Goal: Task Accomplishment & Management: Complete application form

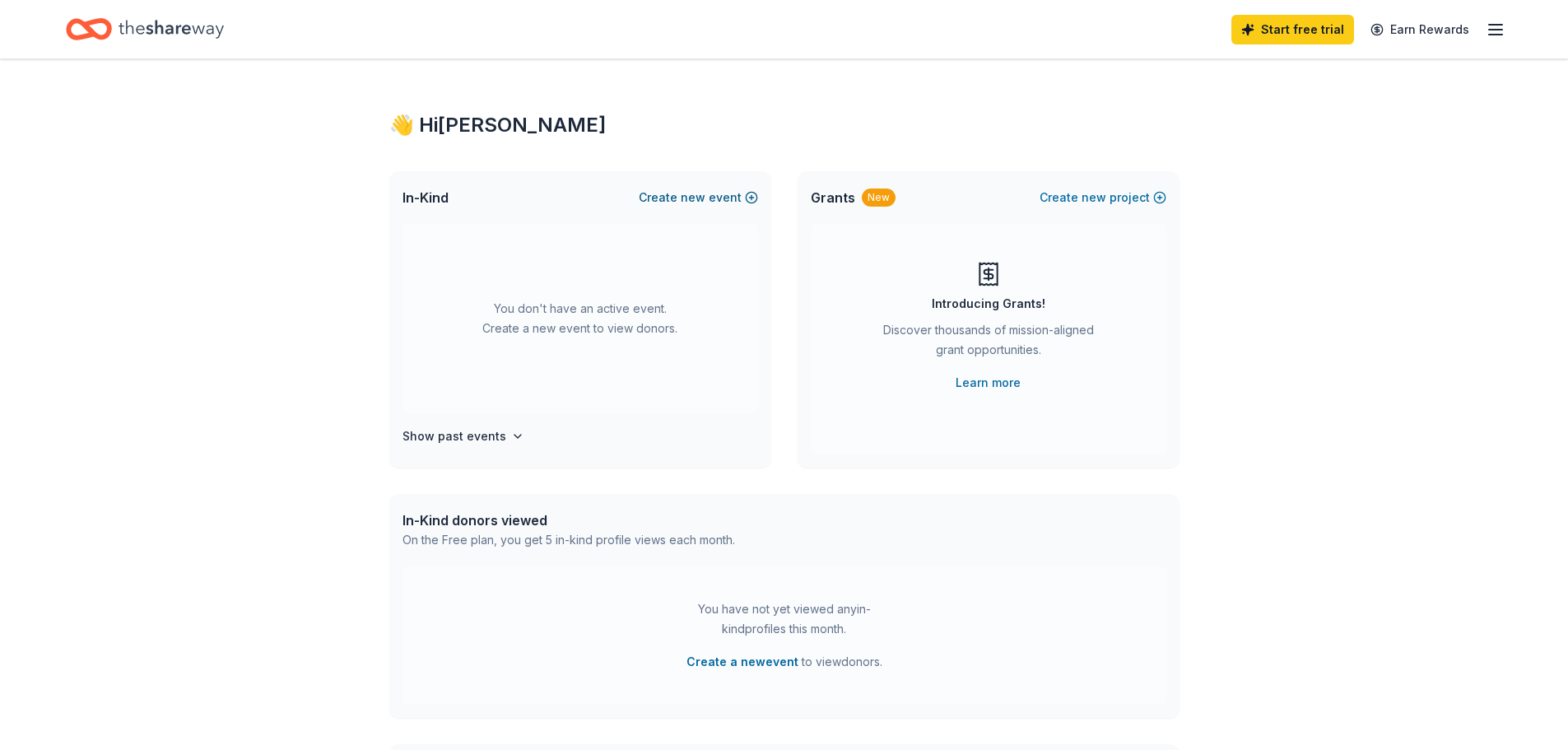
click at [698, 195] on span "new" at bounding box center [693, 197] width 25 height 20
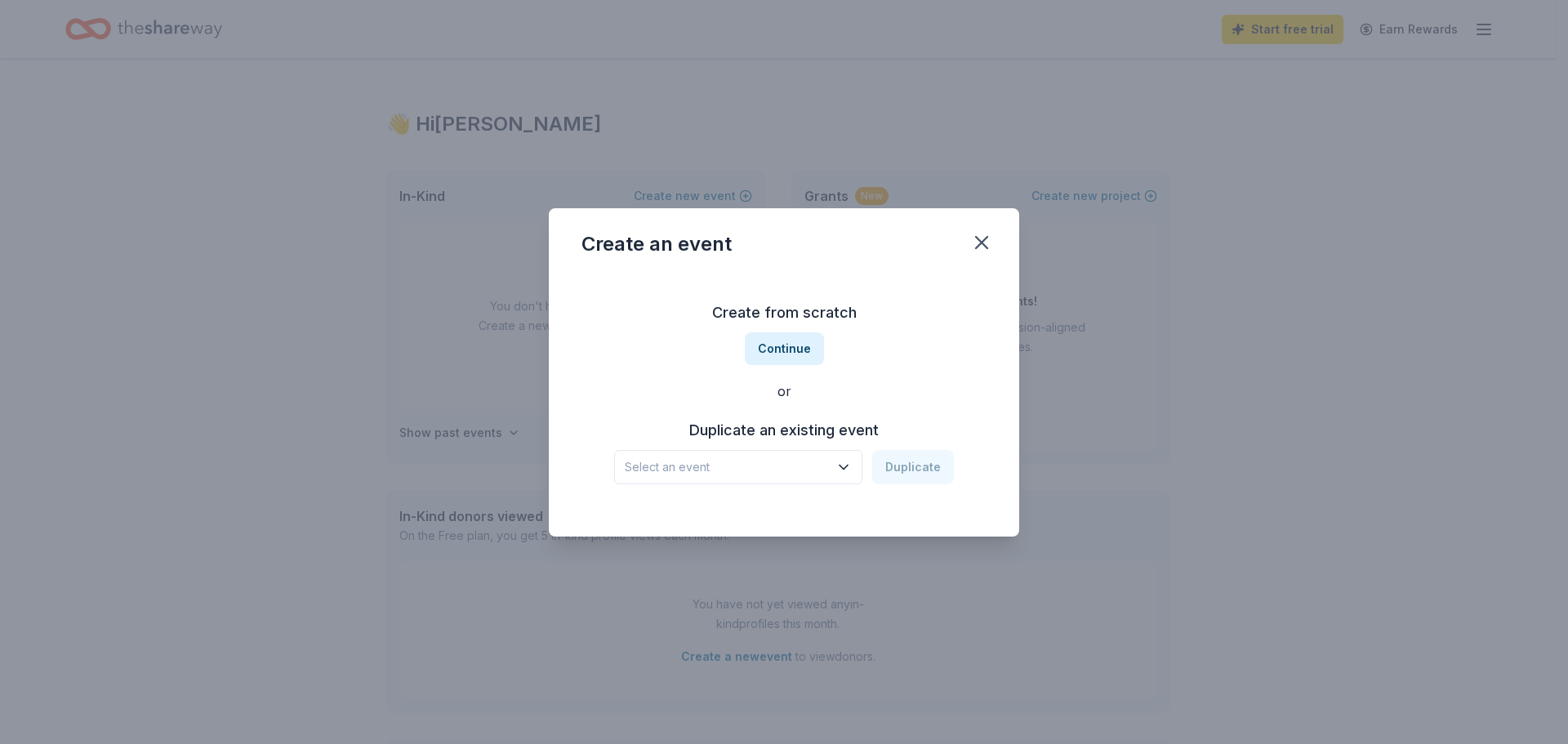
click at [859, 472] on button "Select an event" at bounding box center [739, 467] width 249 height 35
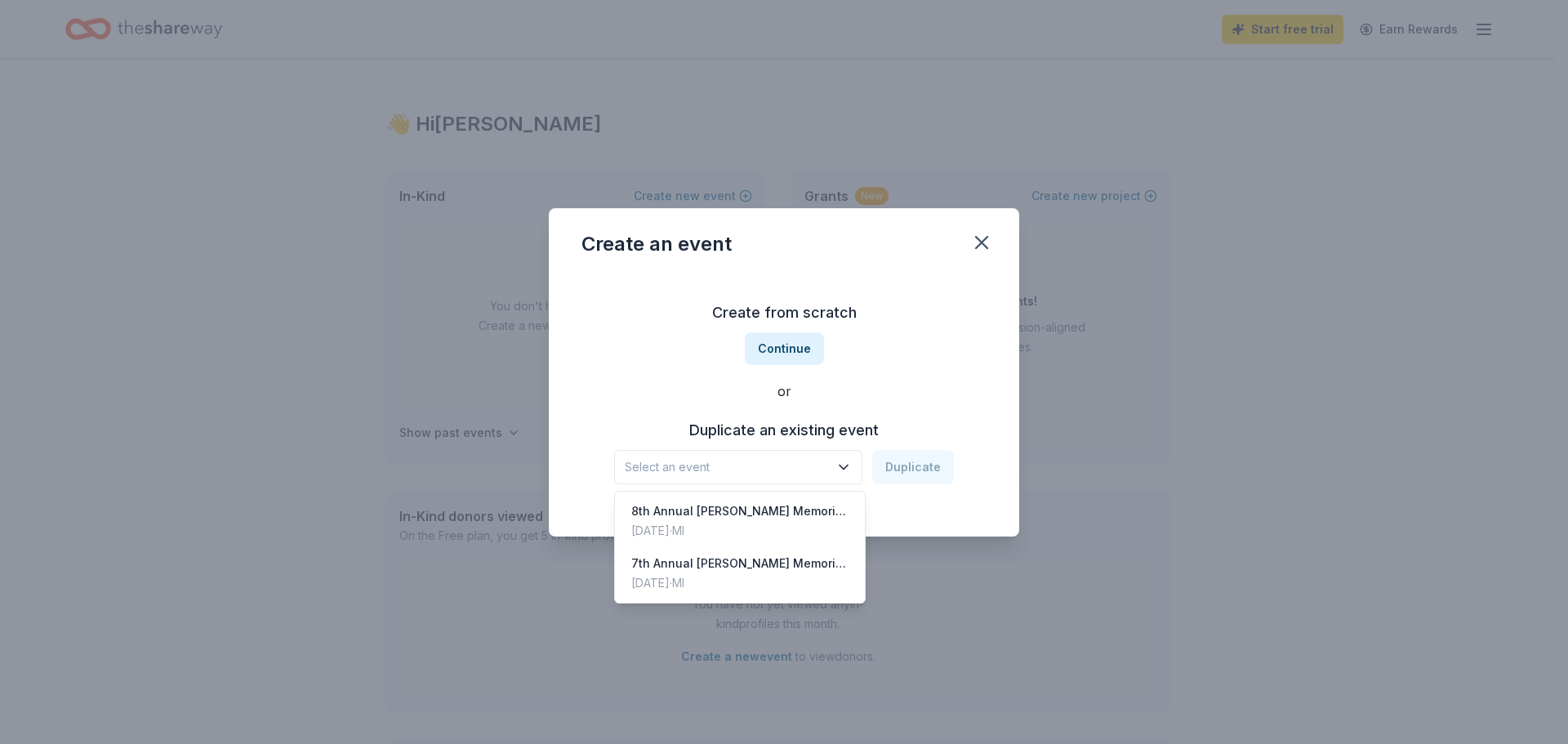
click at [780, 354] on div "Create from scratch Continue or Duplicate an existing event Select an event Dup…" at bounding box center [784, 391] width 405 height 237
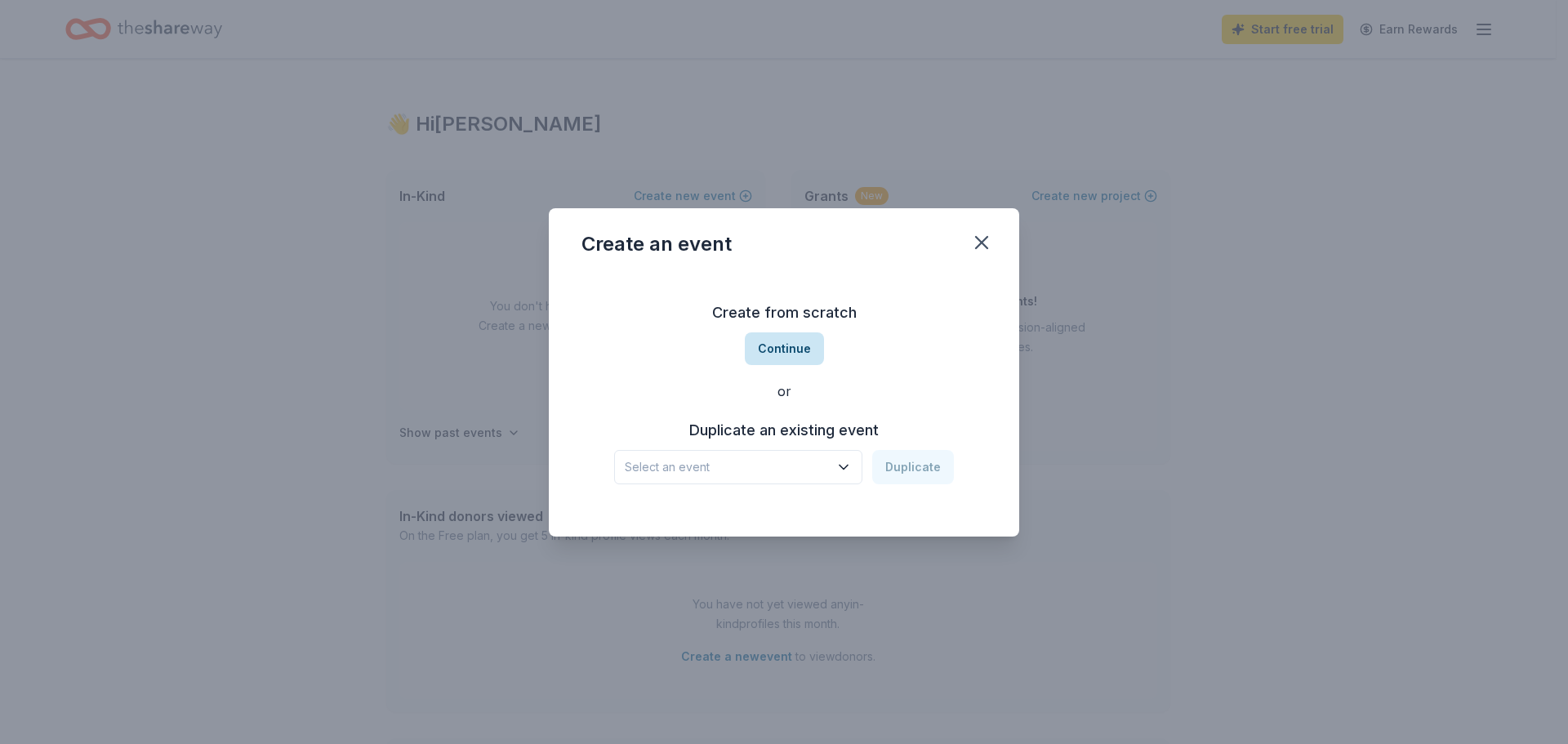
click at [777, 346] on button "Continue" at bounding box center [785, 348] width 79 height 33
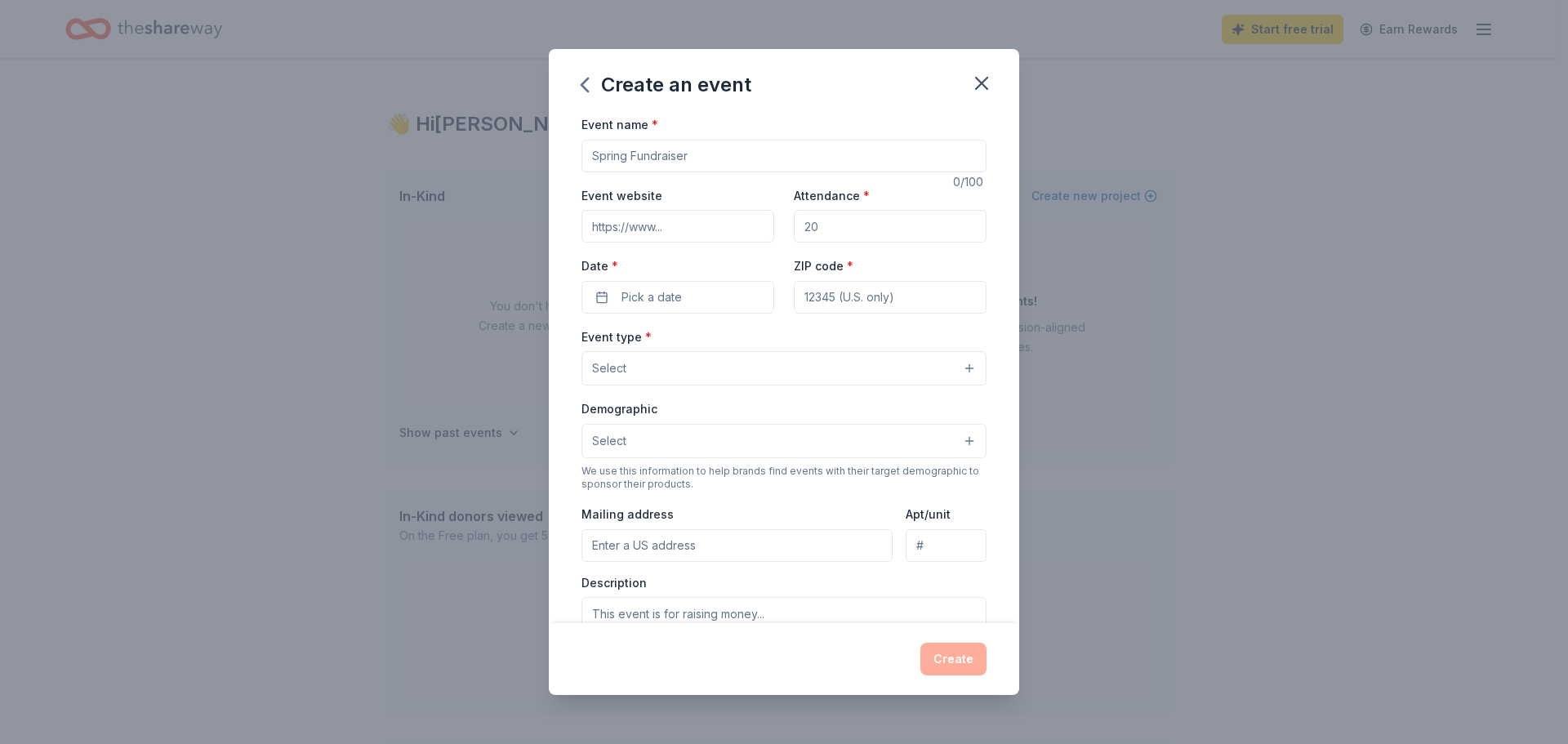
click at [698, 154] on input "Event name *" at bounding box center [784, 156] width 405 height 33
type input "9th Annual [PERSON_NAME] Memorial Golf Outing"
click at [719, 233] on input "Event website" at bounding box center [677, 226] width 192 height 33
type input "winterofthebeard.org/golf2025"
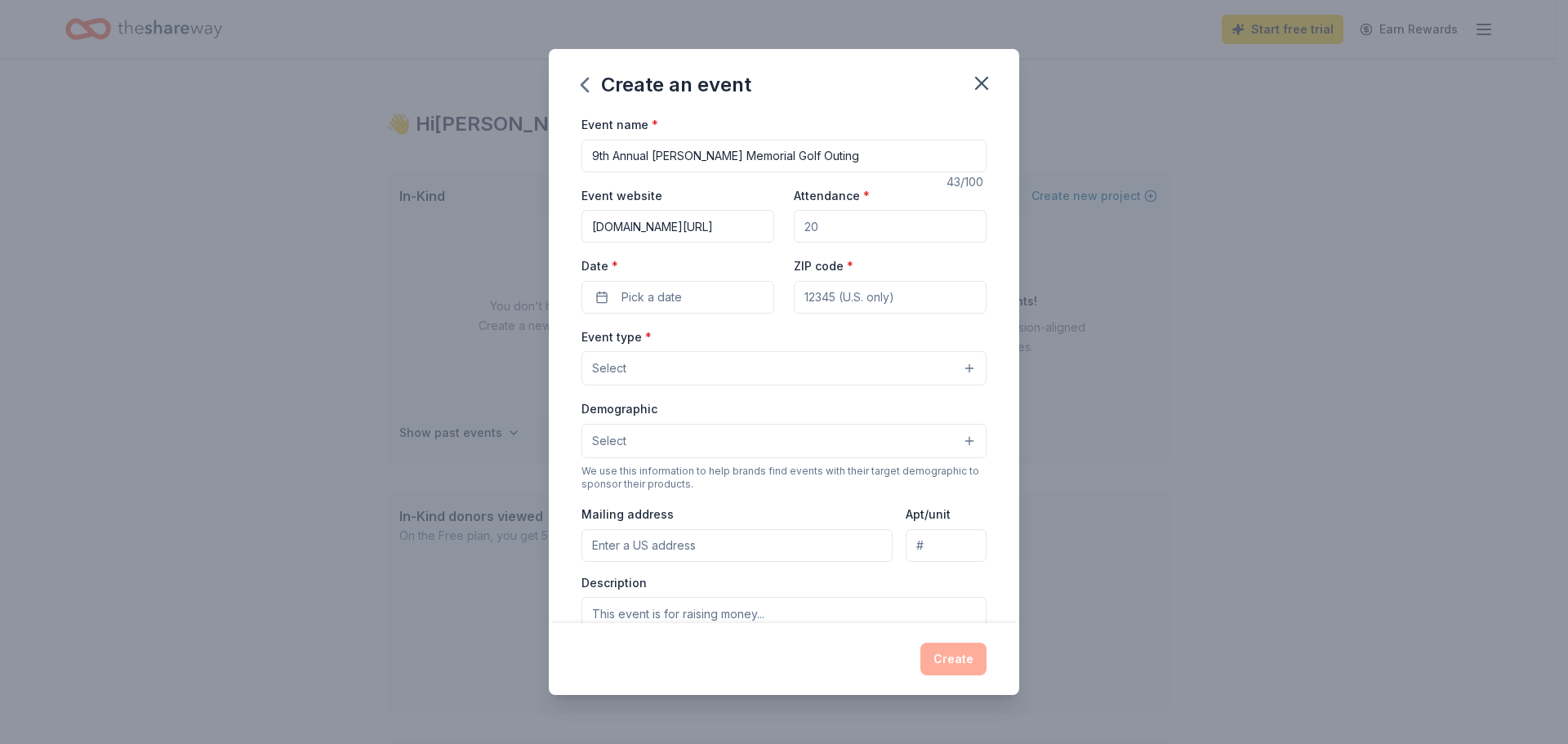
click at [882, 222] on input "Attendance *" at bounding box center [890, 226] width 192 height 33
type input "100"
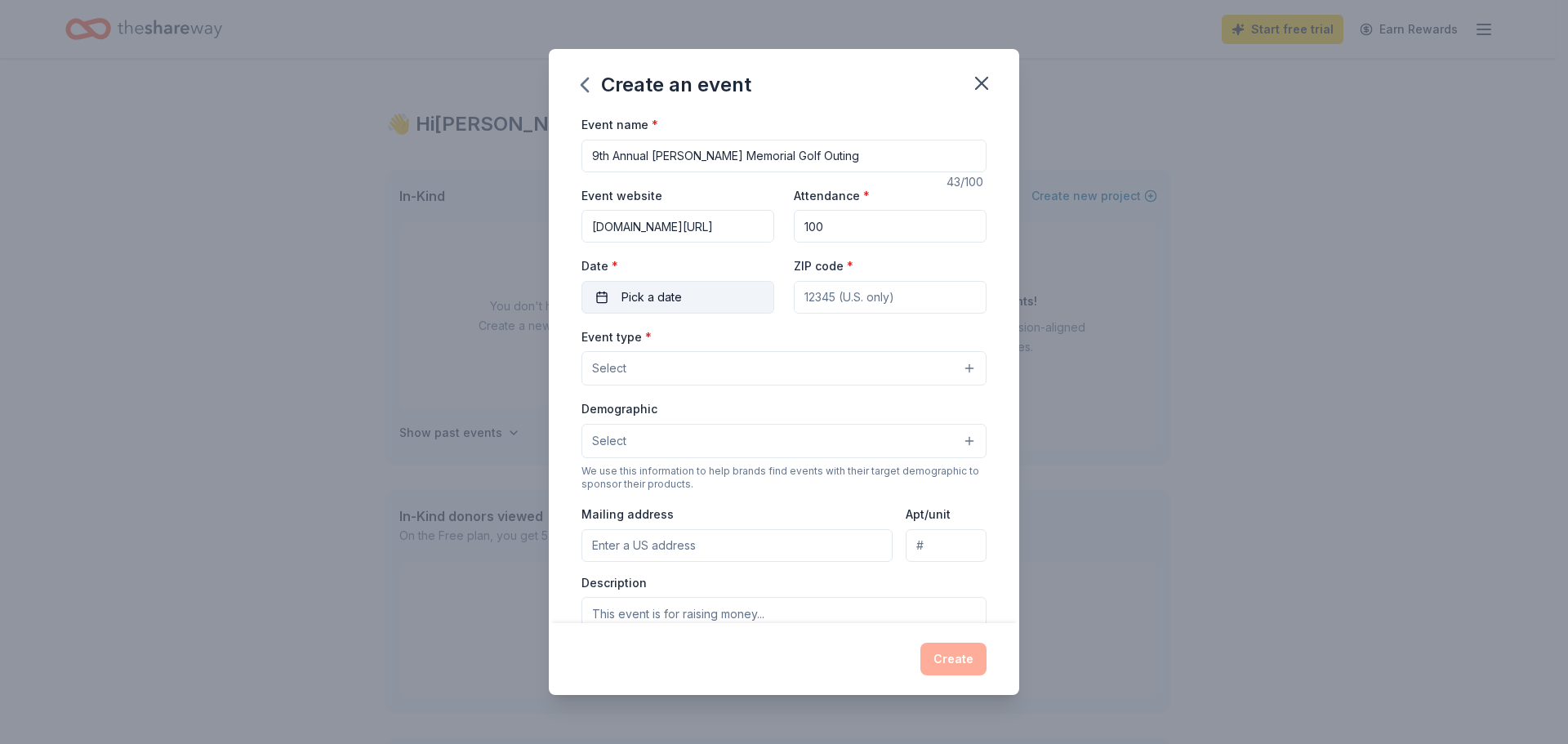
click at [712, 307] on button "Pick a date" at bounding box center [677, 297] width 192 height 33
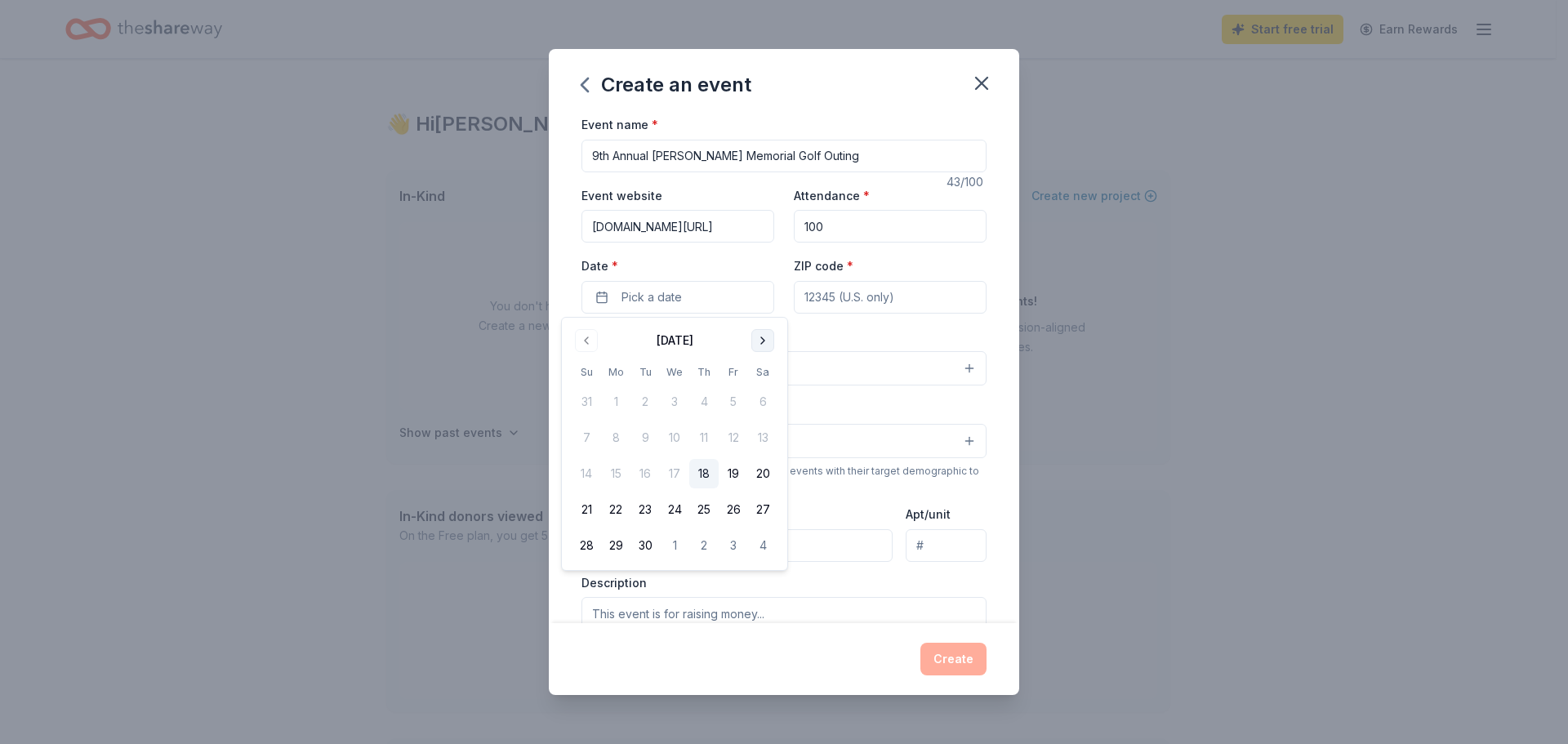
click at [757, 342] on button "Go to next month" at bounding box center [763, 340] width 23 height 23
click at [767, 515] on button "25" at bounding box center [763, 509] width 30 height 30
click at [908, 305] on input "ZIP code *" at bounding box center [890, 297] width 192 height 33
type input "48329"
type input "3310 Golfhill Dr"
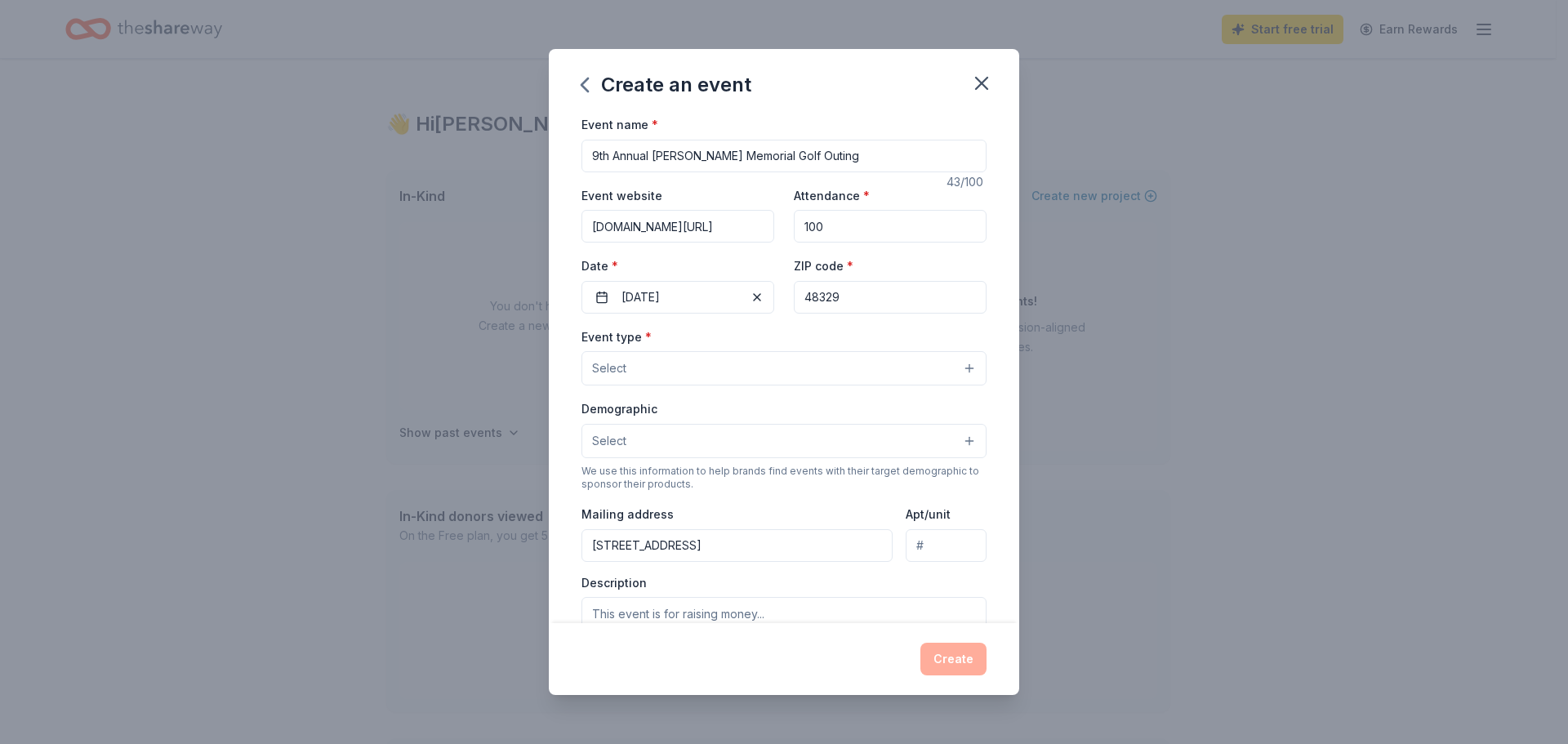
click at [848, 375] on button "Select" at bounding box center [784, 368] width 405 height 35
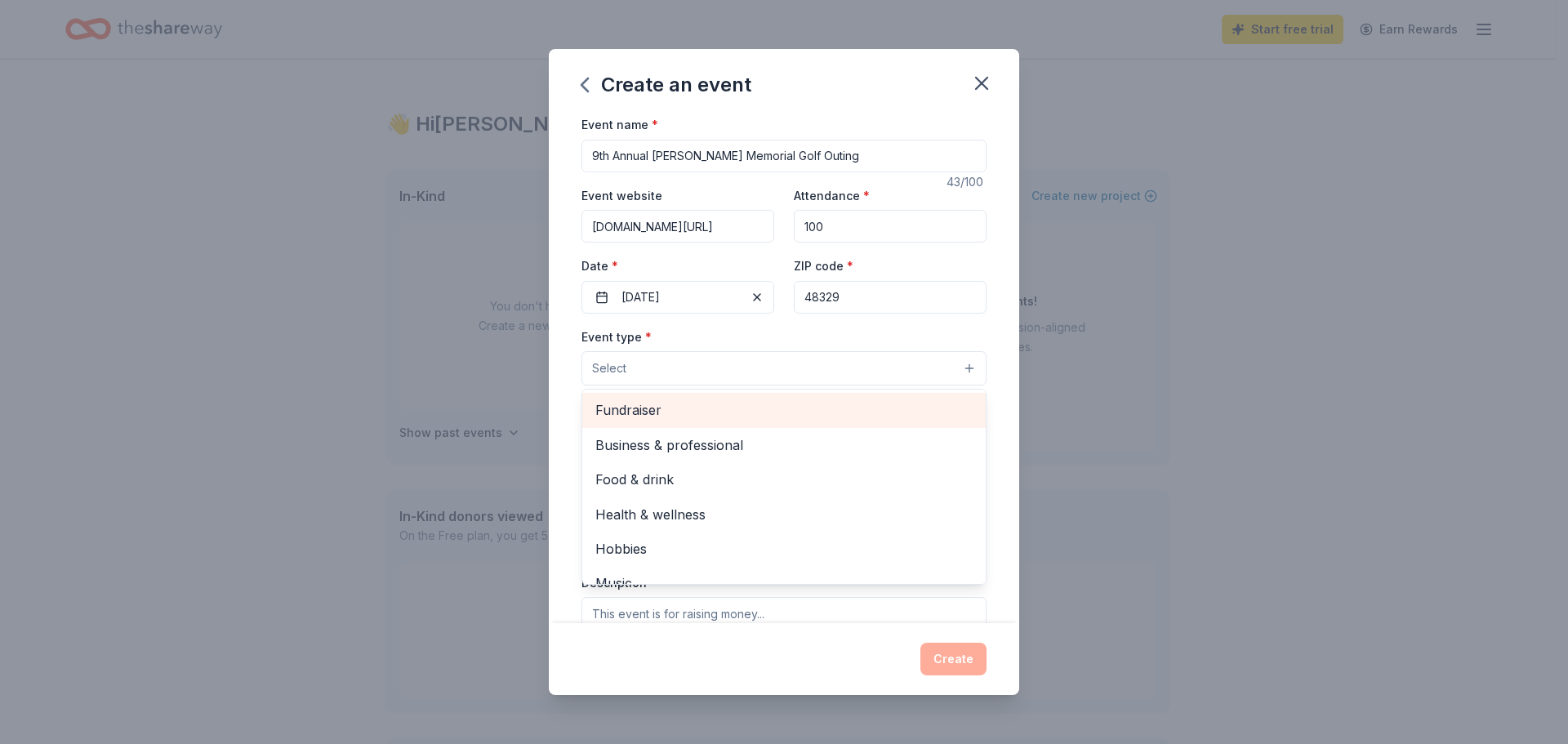
click at [772, 421] on div "Fundraiser" at bounding box center [784, 410] width 403 height 35
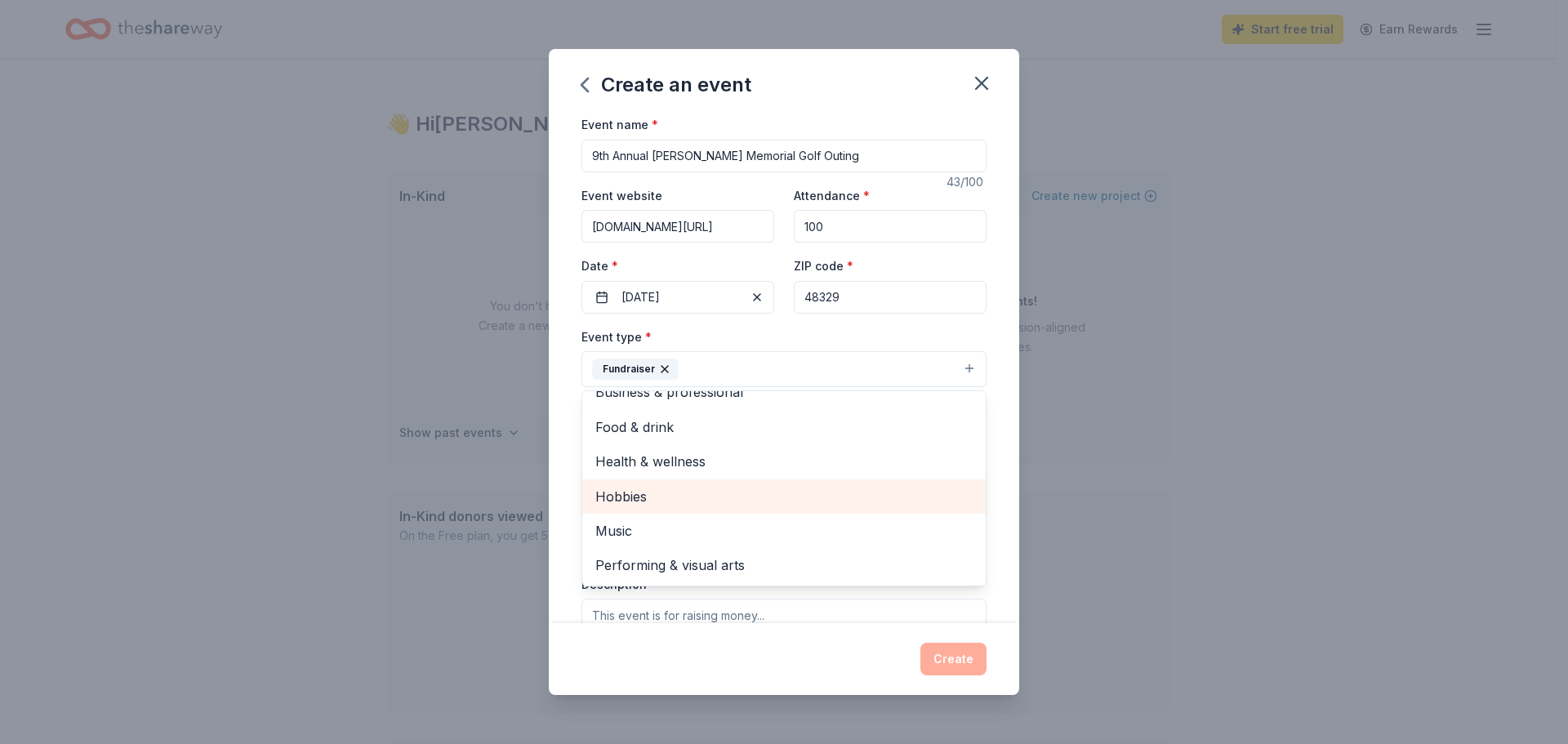
click at [831, 495] on span "Hobbies" at bounding box center [784, 496] width 378 height 21
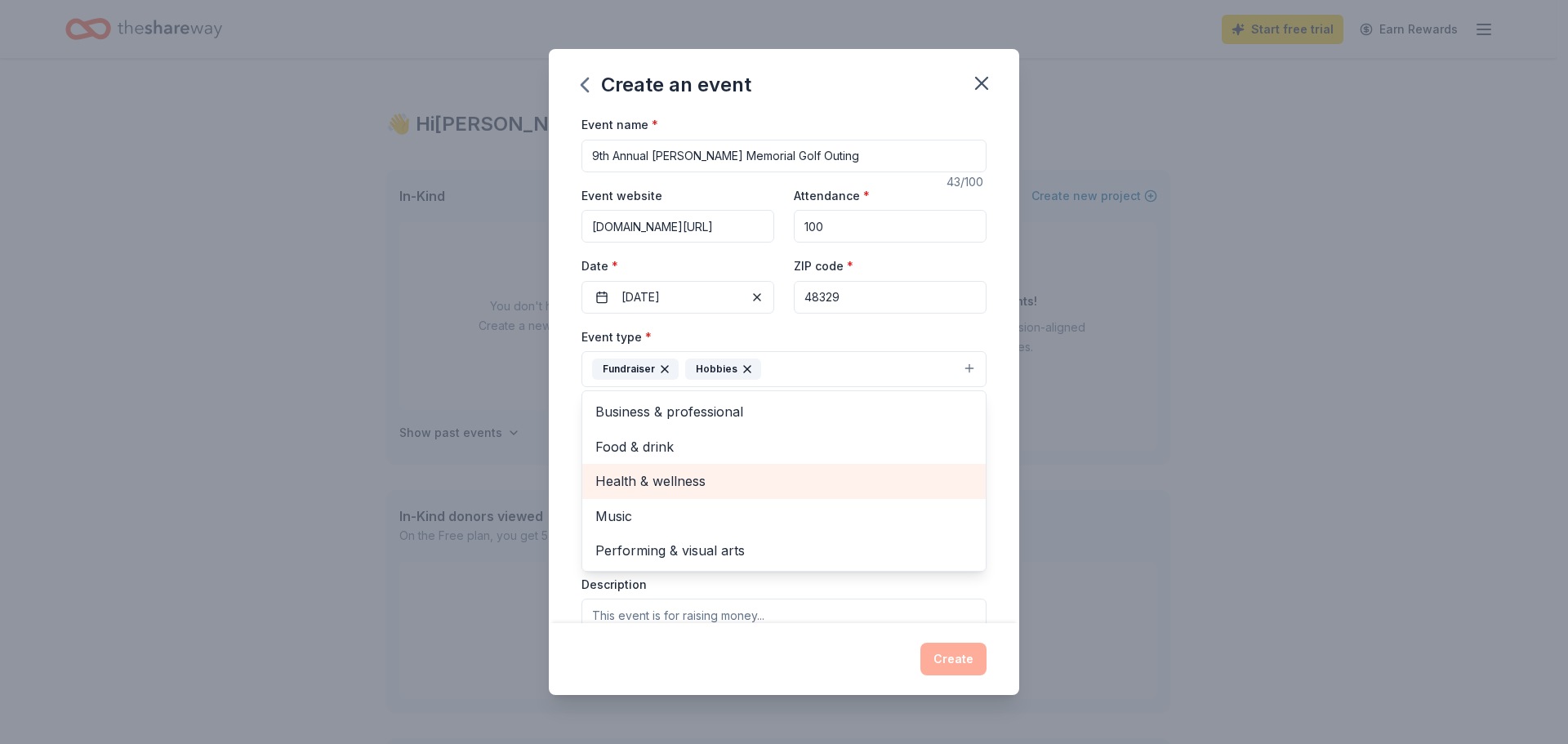
click at [834, 479] on span "Health & wellness" at bounding box center [784, 481] width 378 height 21
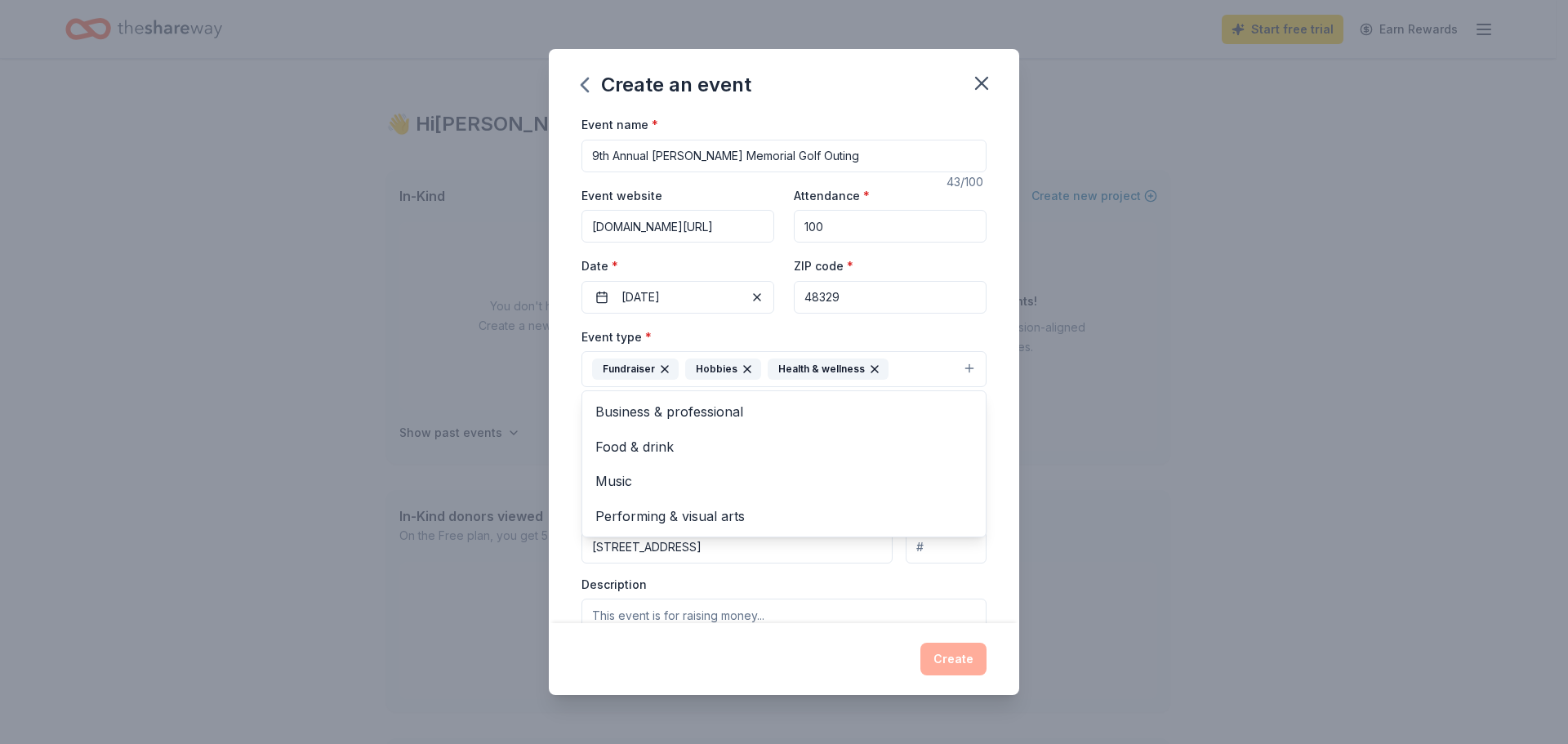
click at [993, 476] on div "Event name * 9th Annual Brian Smith Memorial Golf Outing 43 /100 Event website …" at bounding box center [784, 368] width 471 height 509
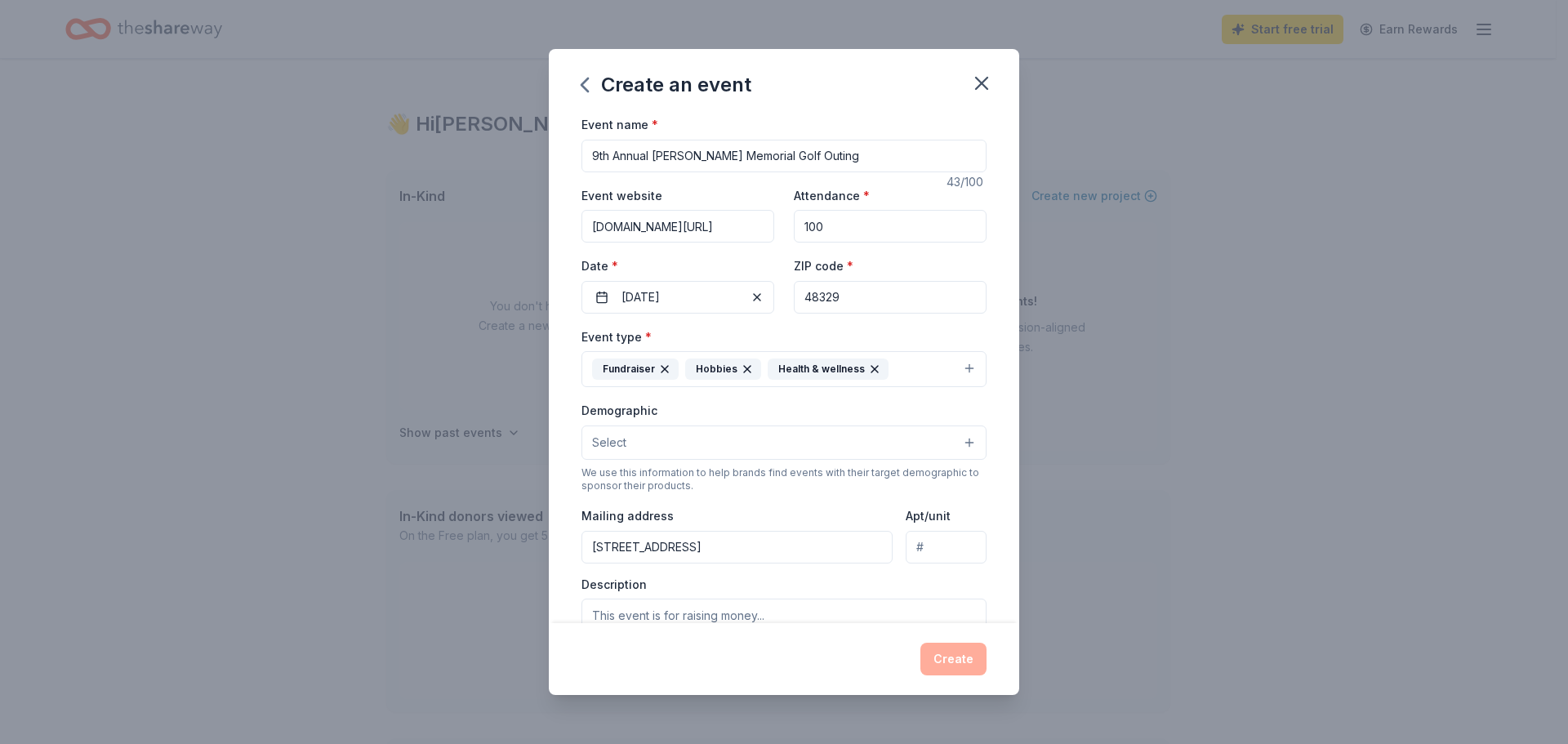
click at [946, 452] on button "Select" at bounding box center [784, 443] width 405 height 35
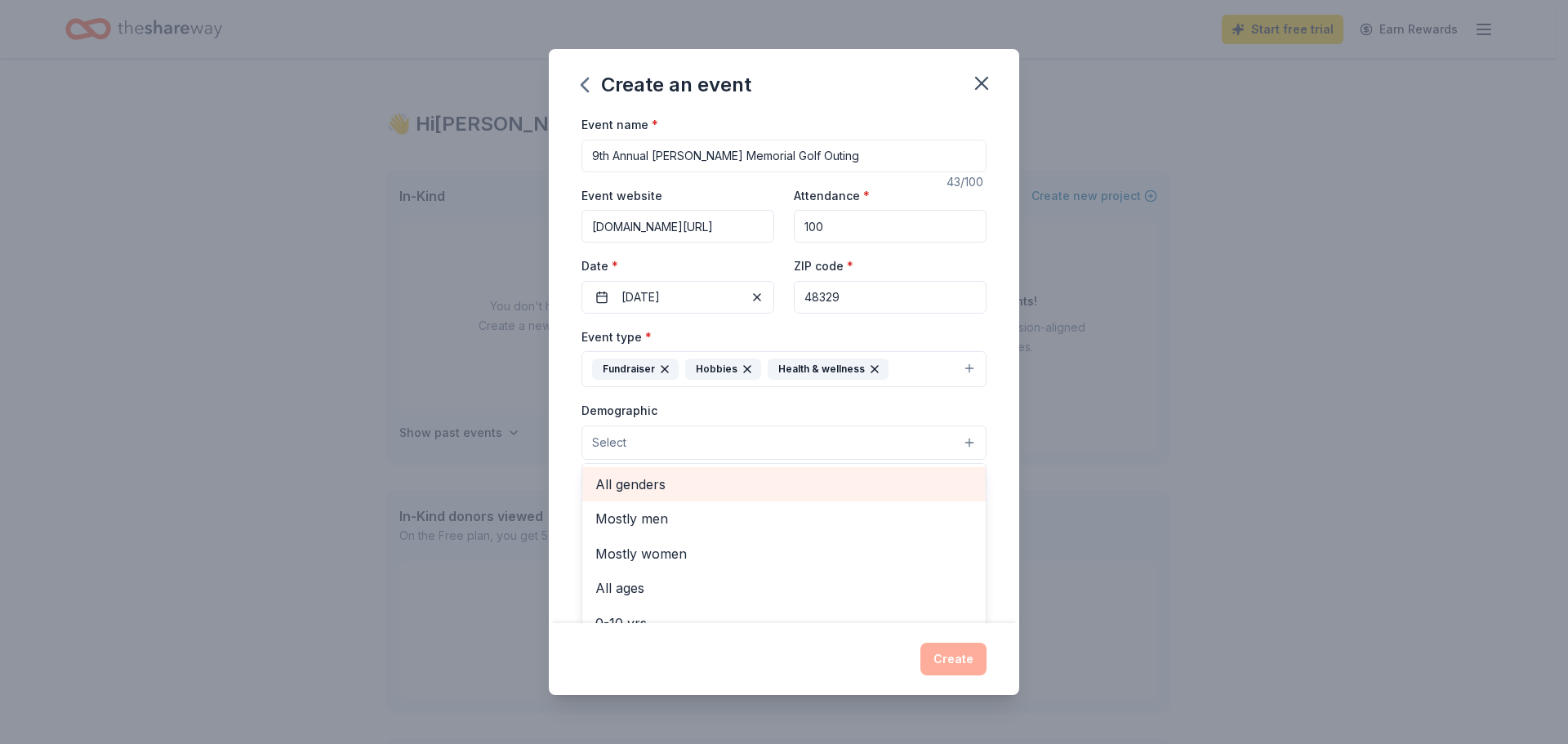
click at [768, 495] on span "All genders" at bounding box center [784, 484] width 378 height 21
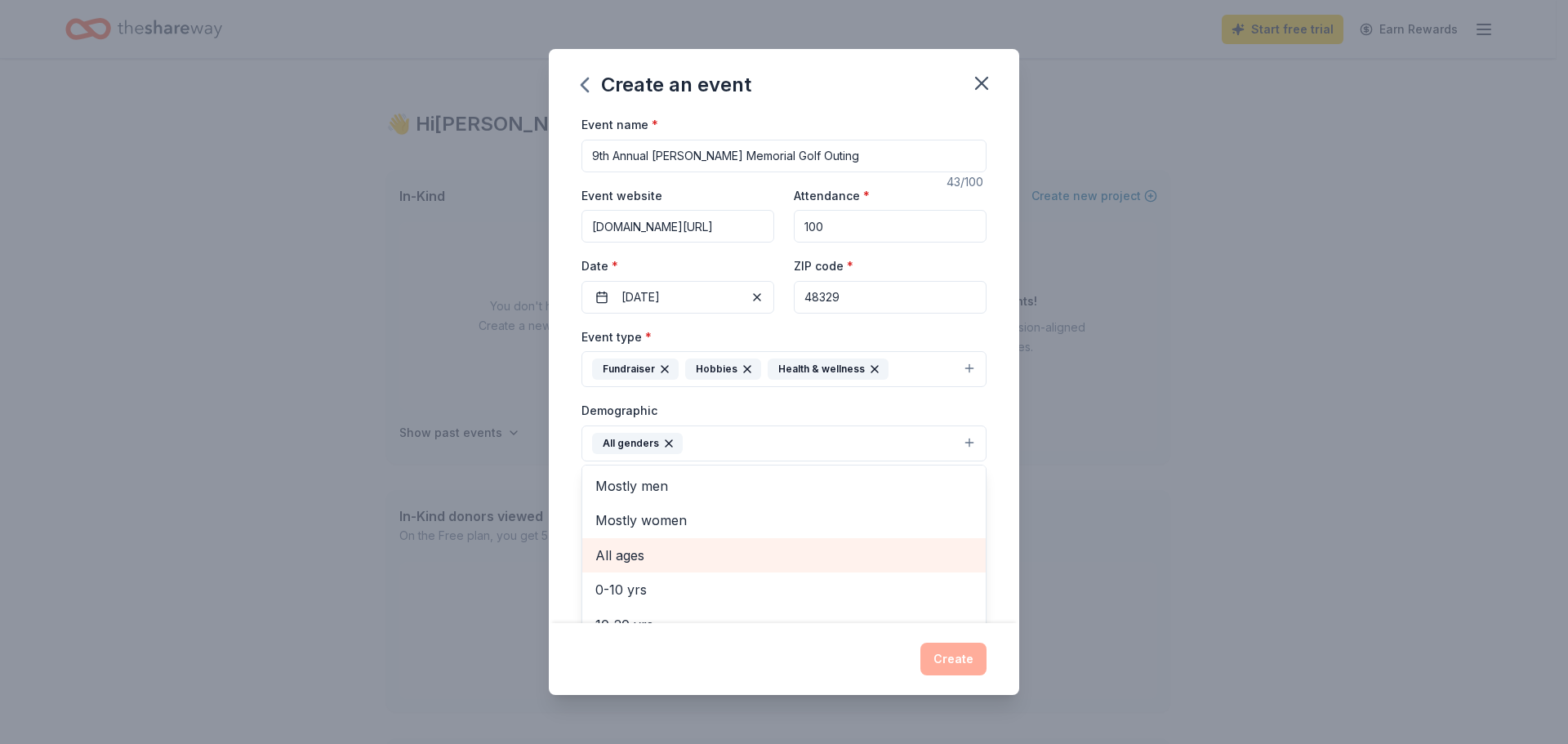
click at [759, 564] on span "All ages" at bounding box center [784, 556] width 378 height 21
click at [1005, 604] on div "Event name * 9th Annual Brian Smith Memorial Golf Outing 43 /100 Event website …" at bounding box center [784, 368] width 471 height 509
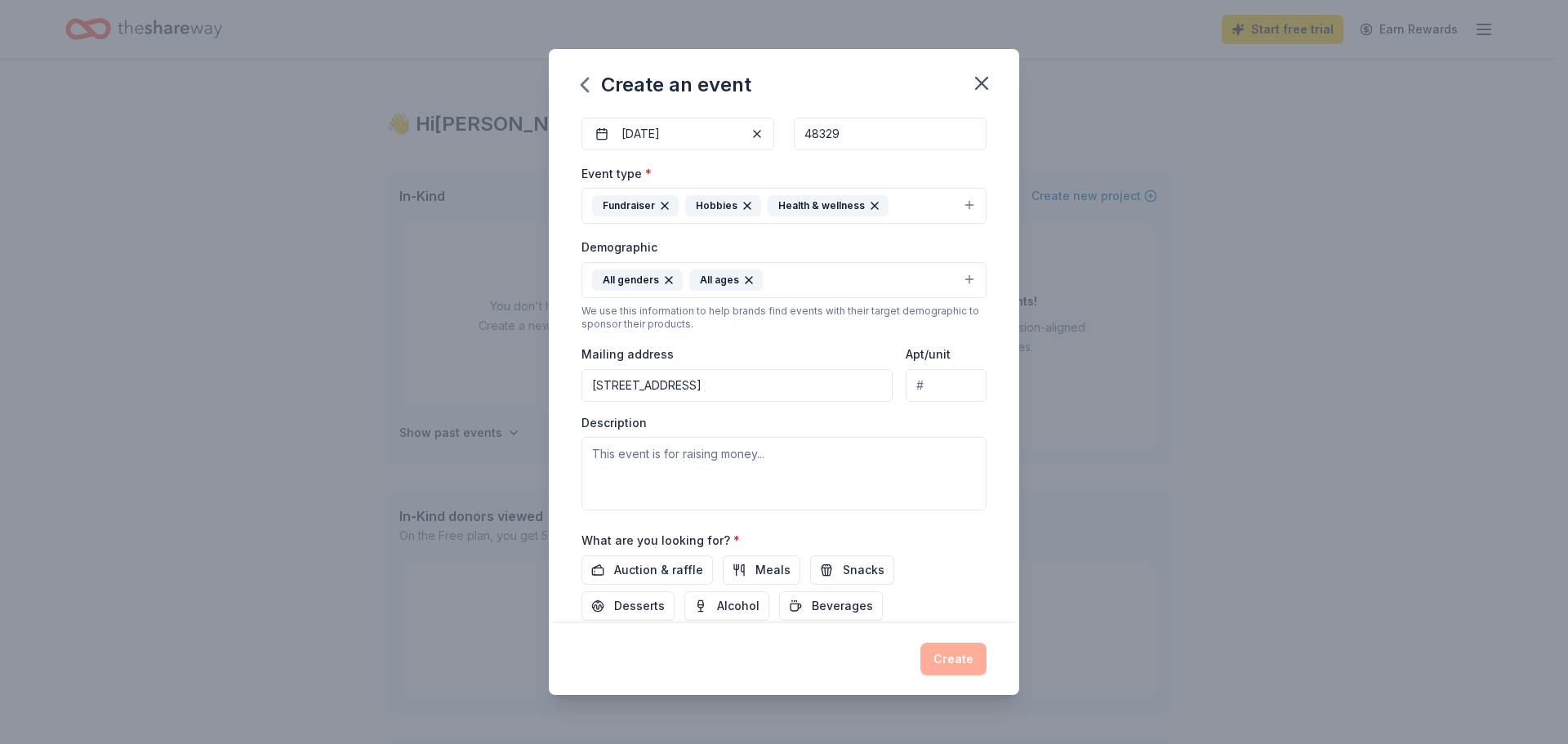
scroll to position [245, 0]
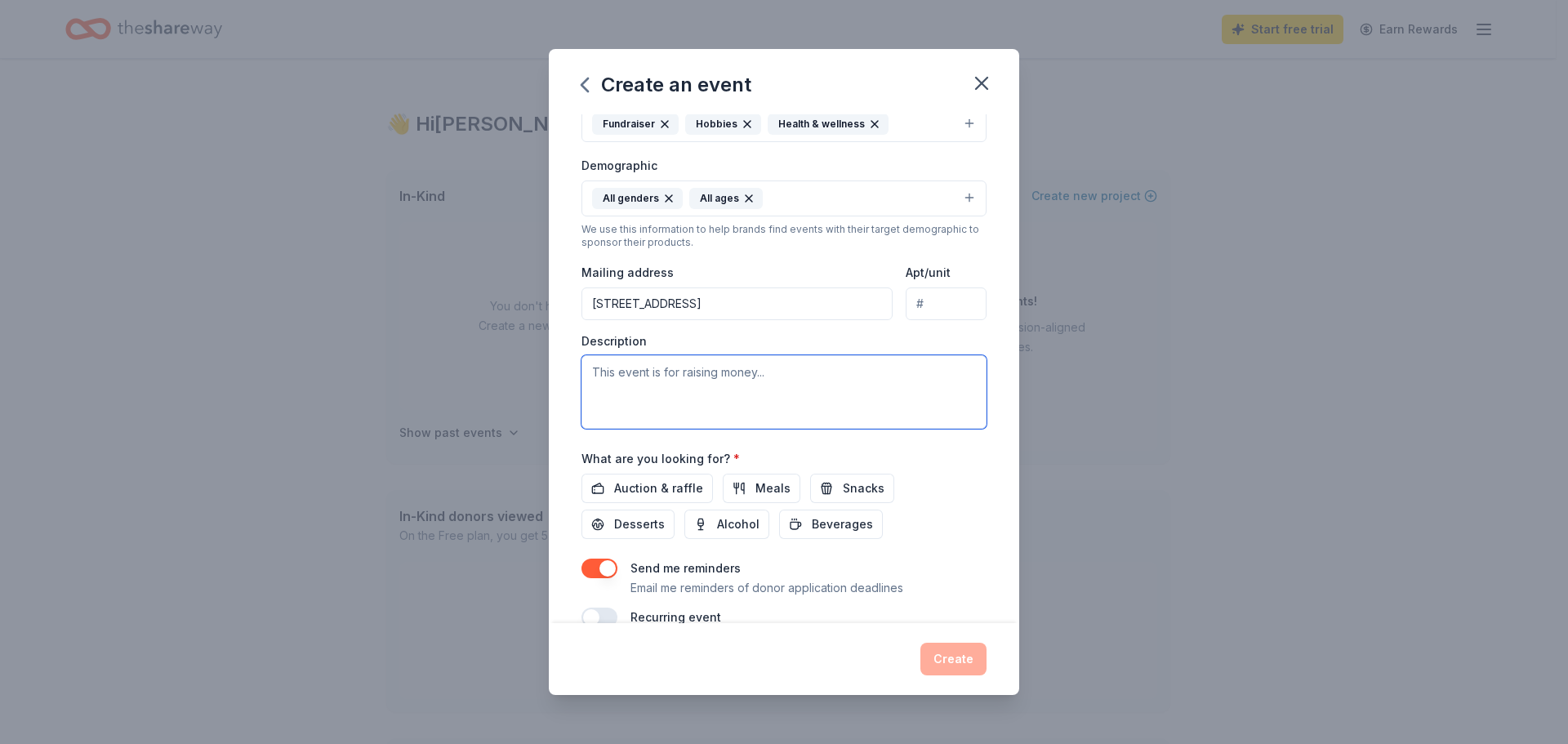
click at [833, 377] on textarea at bounding box center [784, 391] width 405 height 73
paste textarea "A Golf outing that supports a local veteran focused nonprofit organization. All…"
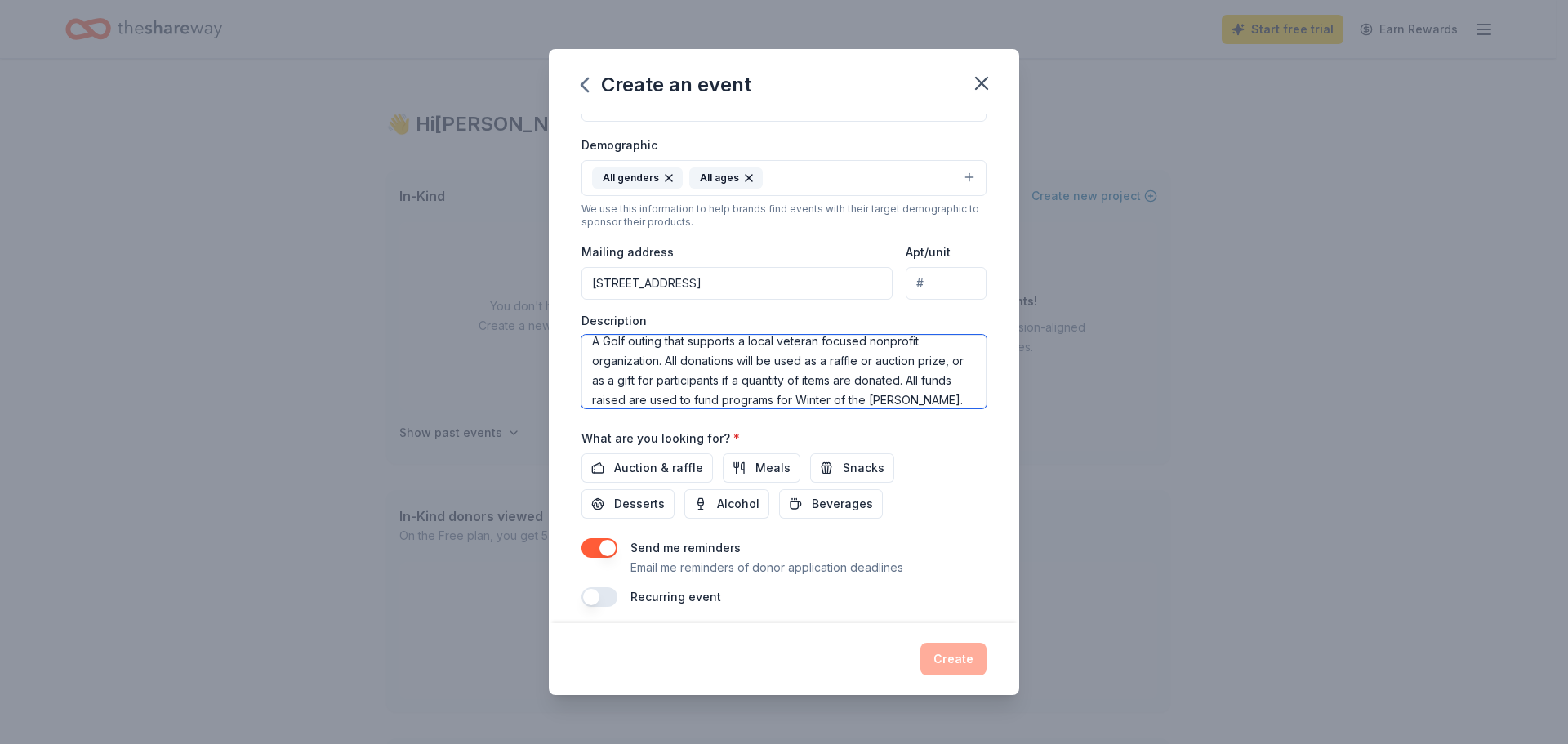
scroll to position [275, 0]
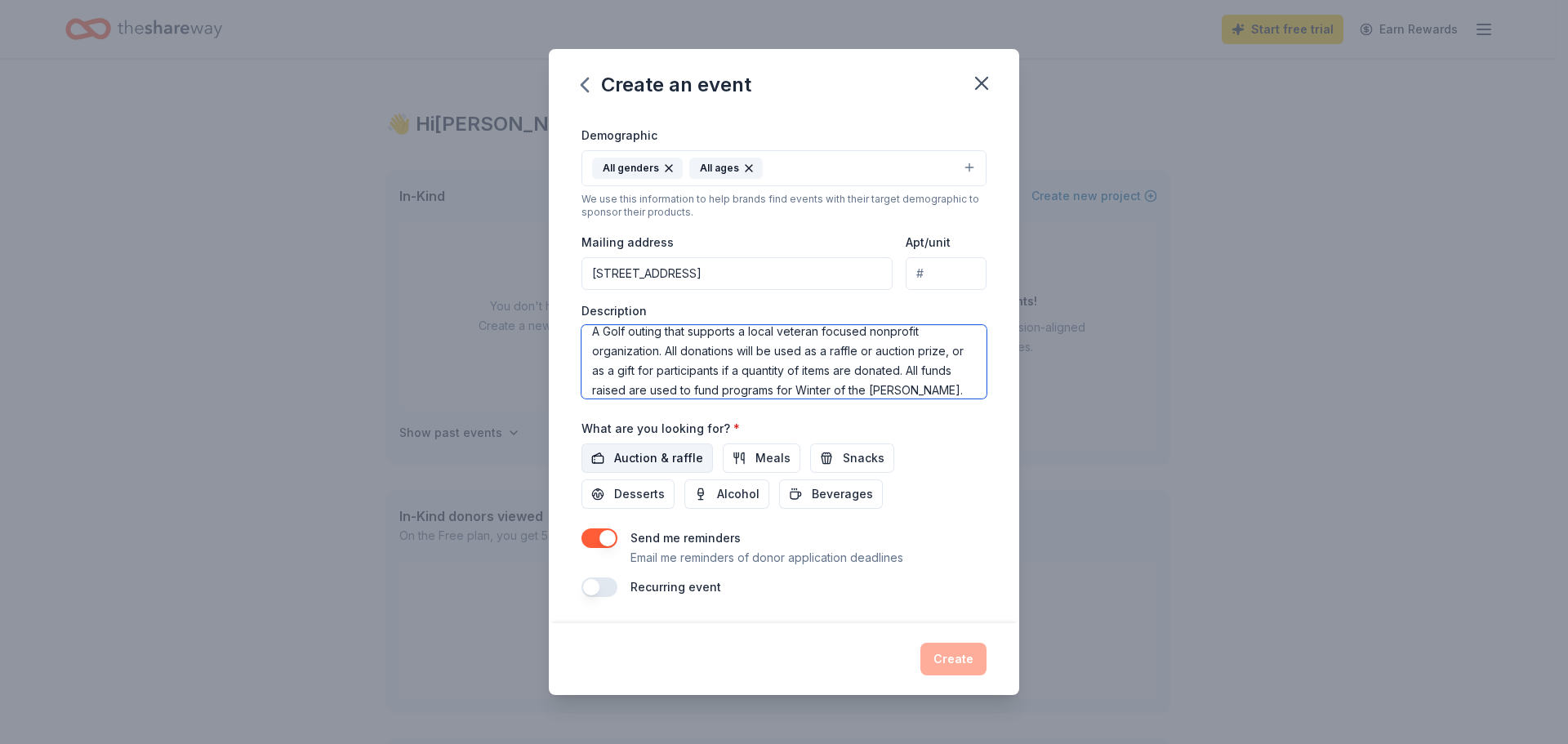
type textarea "A Golf outing that supports a local veteran focused nonprofit organization. All…"
click at [683, 463] on span "Auction & raffle" at bounding box center [659, 458] width 89 height 20
click at [775, 462] on span "Meals" at bounding box center [773, 458] width 36 height 20
click at [844, 460] on span "Snacks" at bounding box center [863, 458] width 41 height 20
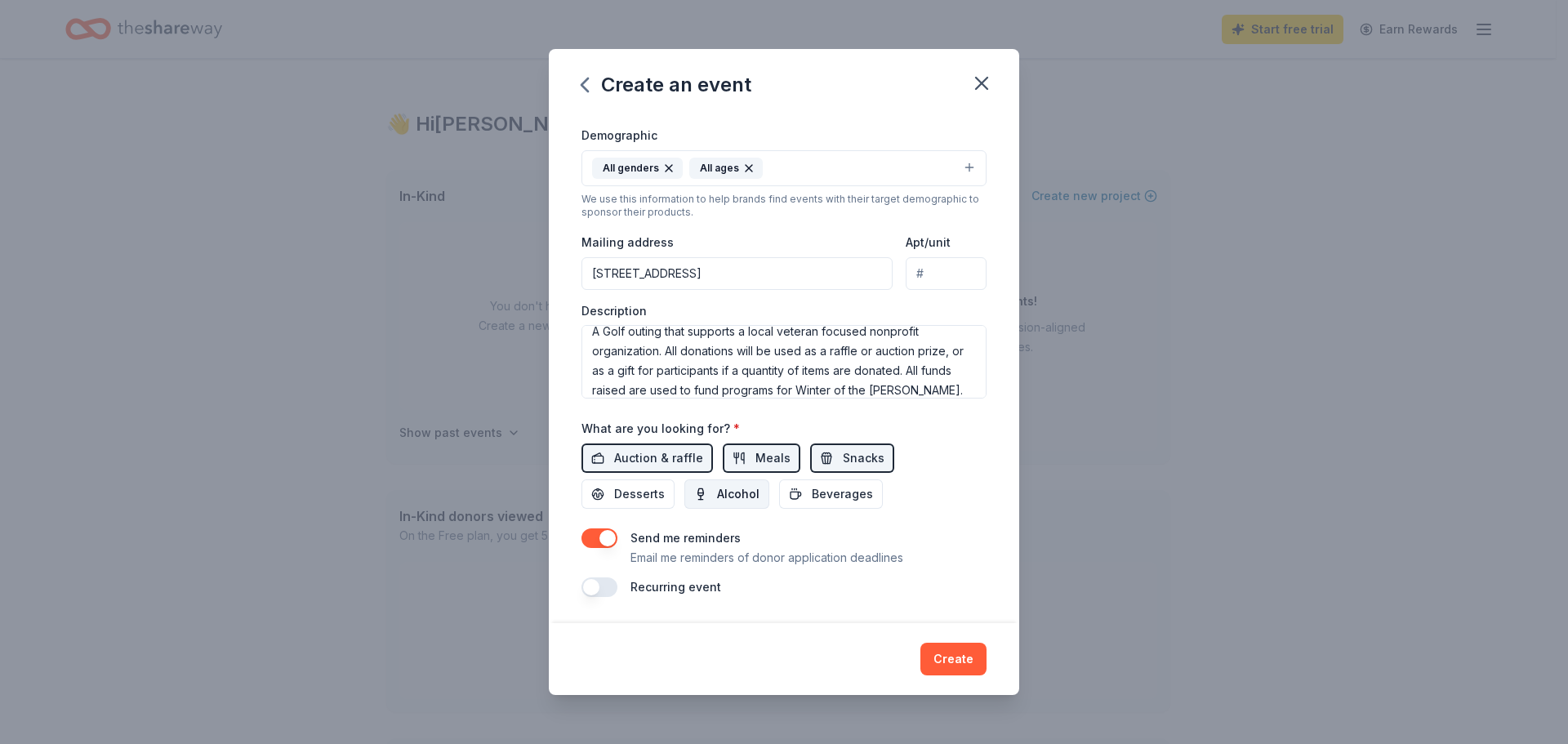
click at [725, 498] on span "Alcohol" at bounding box center [738, 494] width 42 height 20
click at [658, 502] on span "Desserts" at bounding box center [639, 494] width 50 height 20
click at [812, 498] on span "Beverages" at bounding box center [843, 494] width 61 height 20
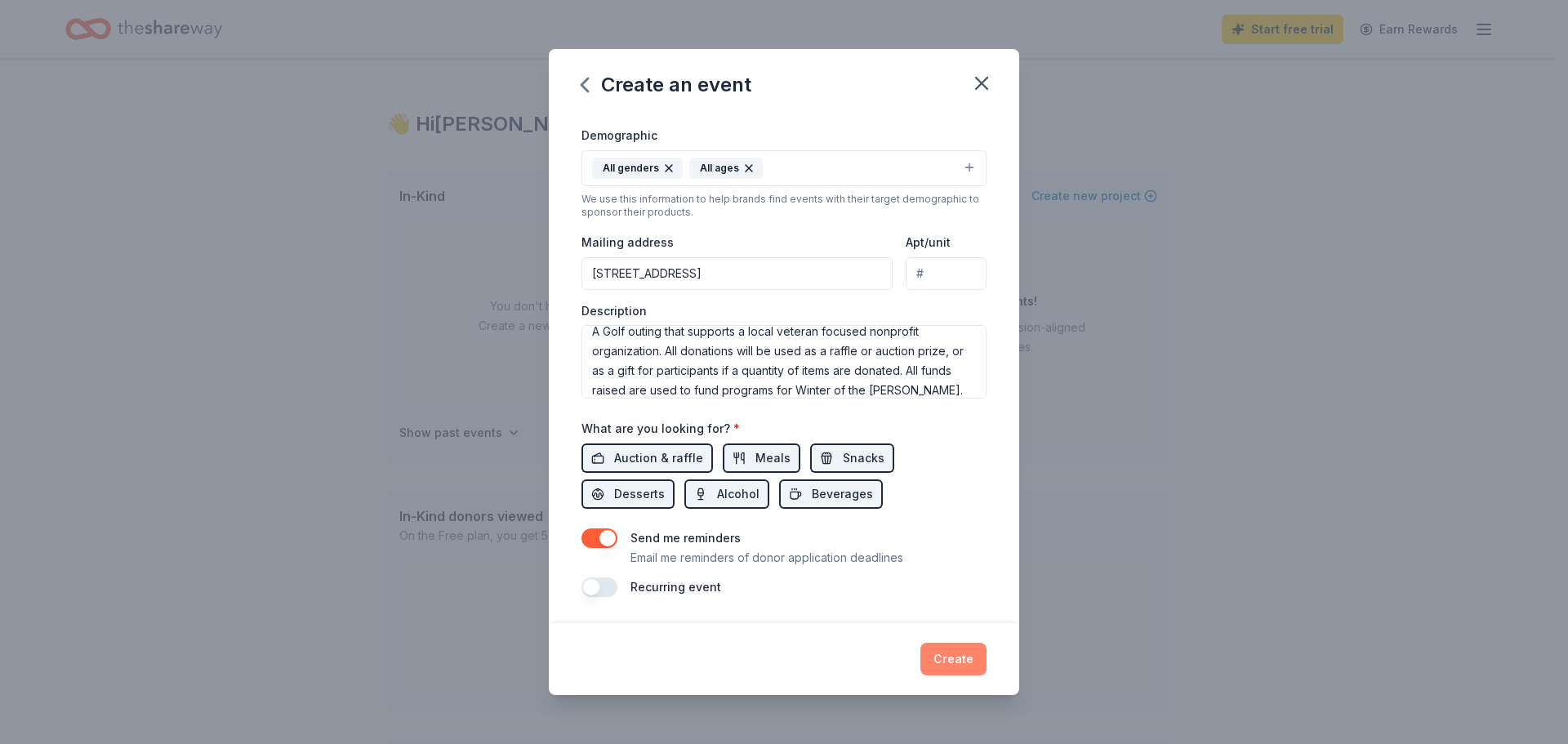
click at [961, 663] on button "Create" at bounding box center [953, 659] width 66 height 33
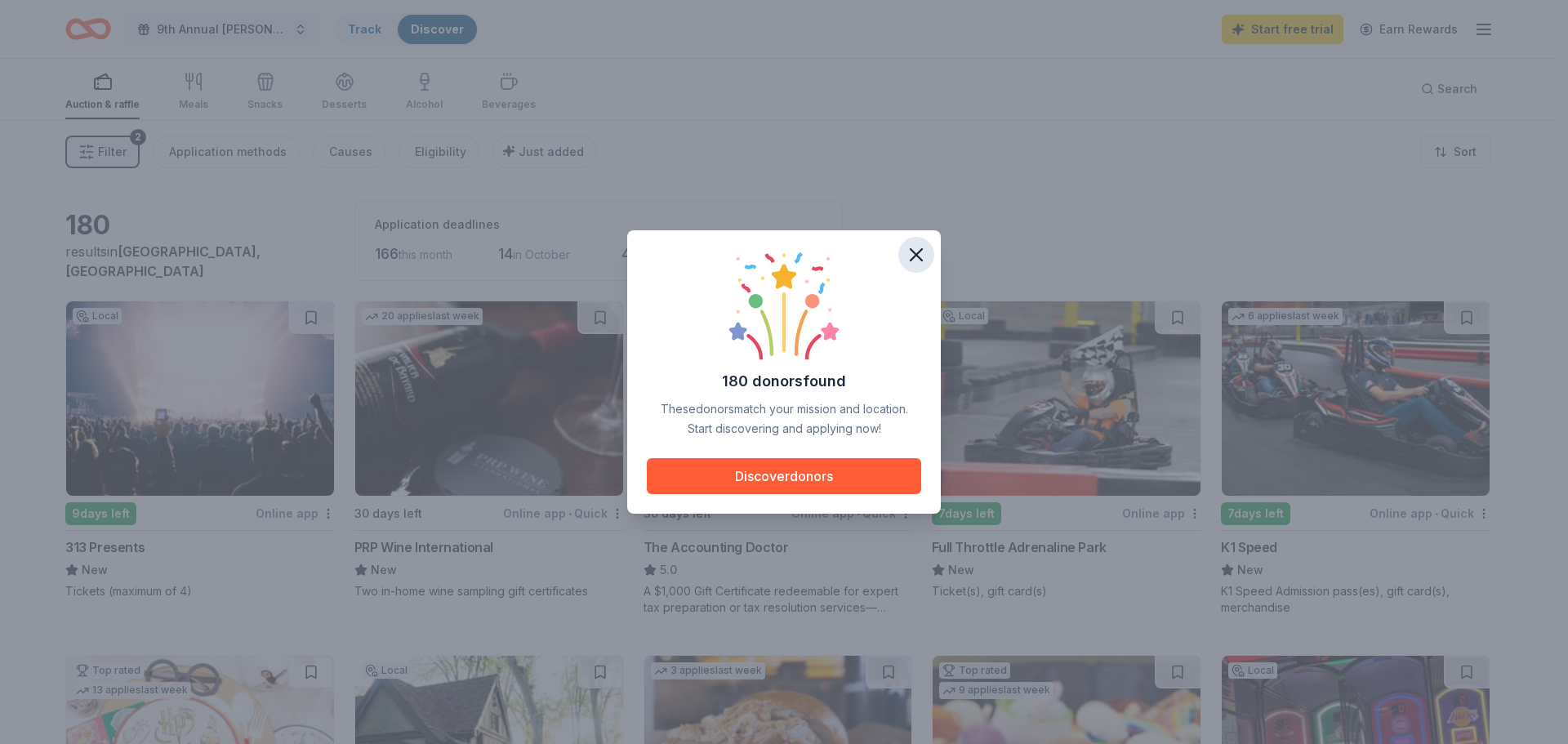
click at [915, 246] on icon "button" at bounding box center [917, 255] width 23 height 23
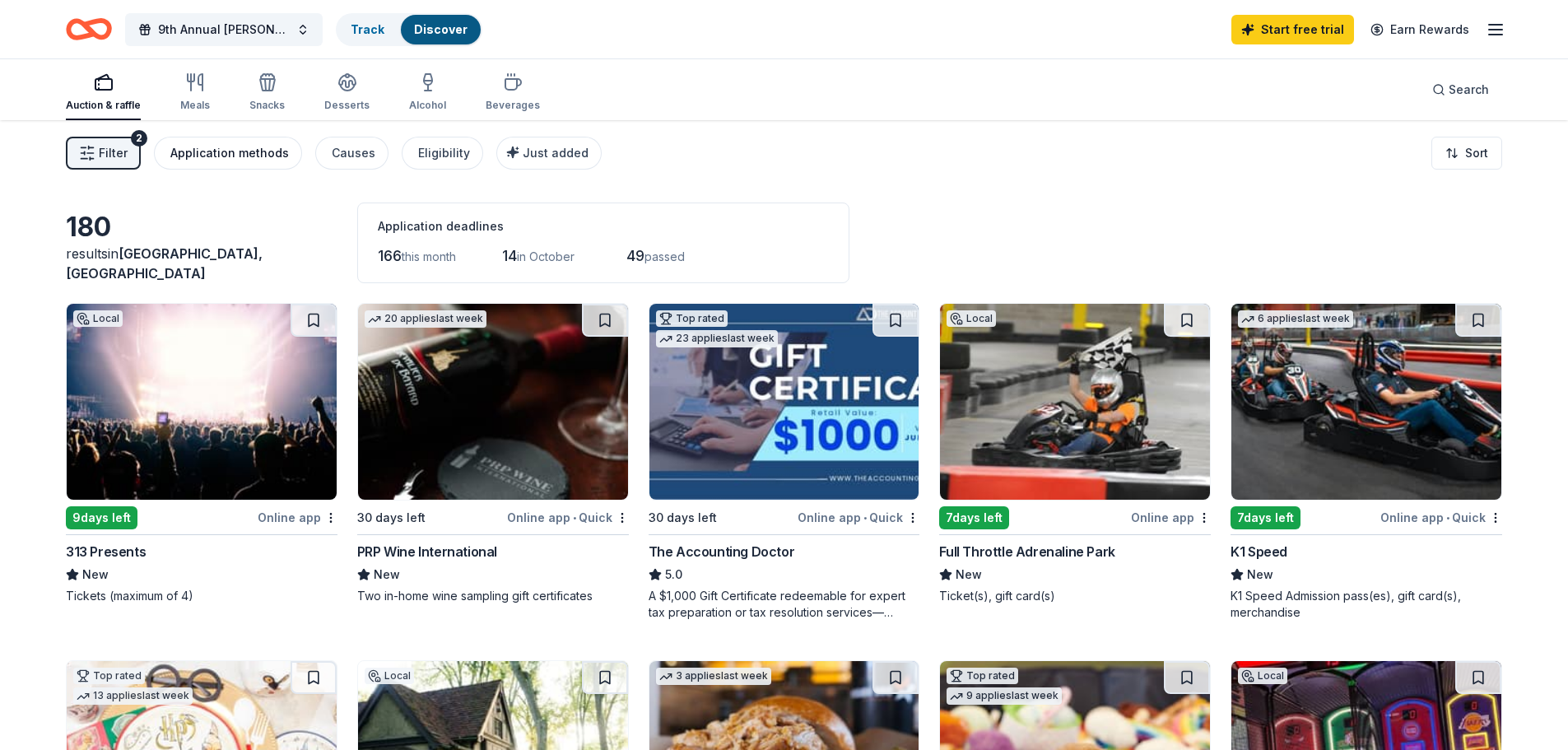
click at [253, 158] on div "Application methods" at bounding box center [230, 153] width 118 height 20
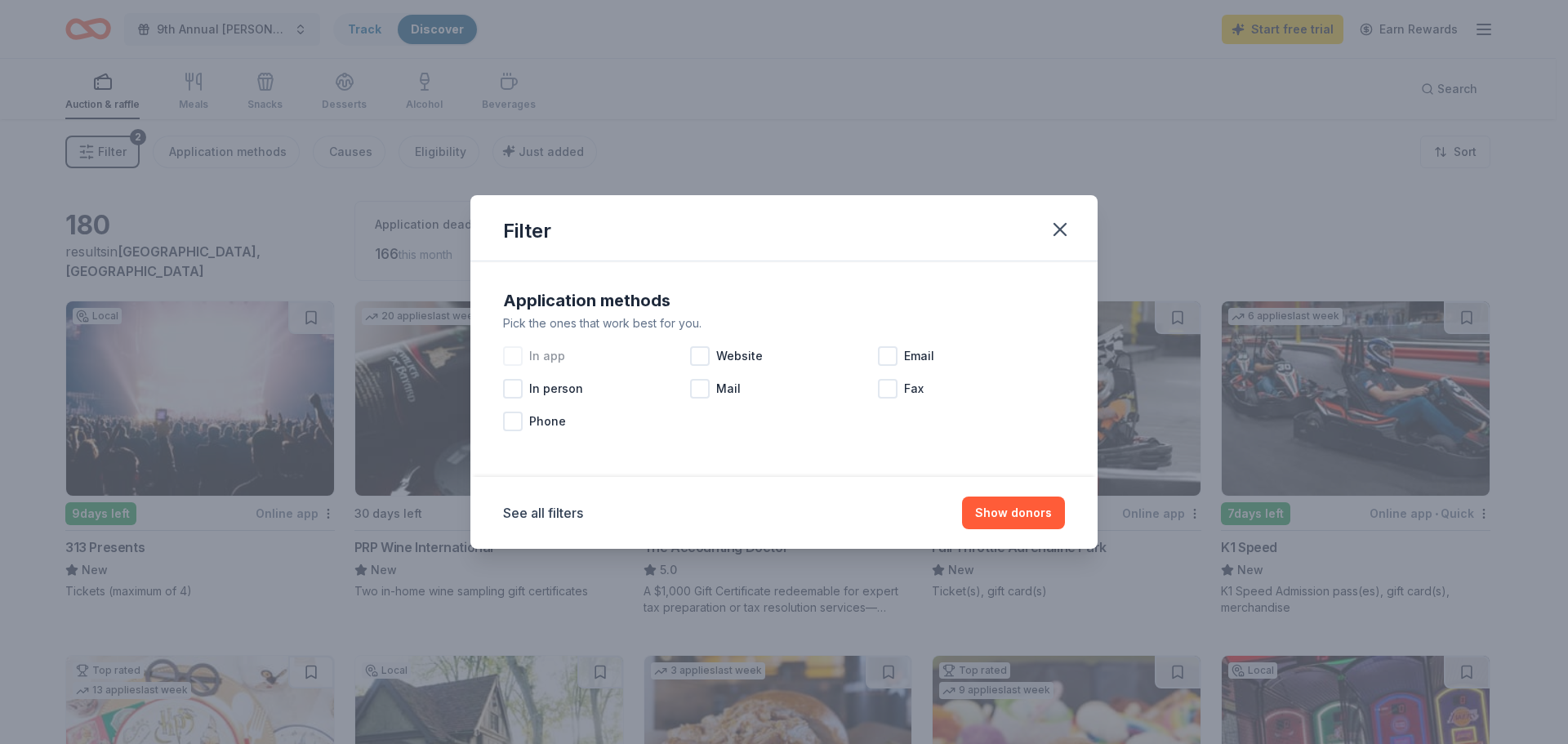
click at [516, 356] on div at bounding box center [513, 356] width 20 height 20
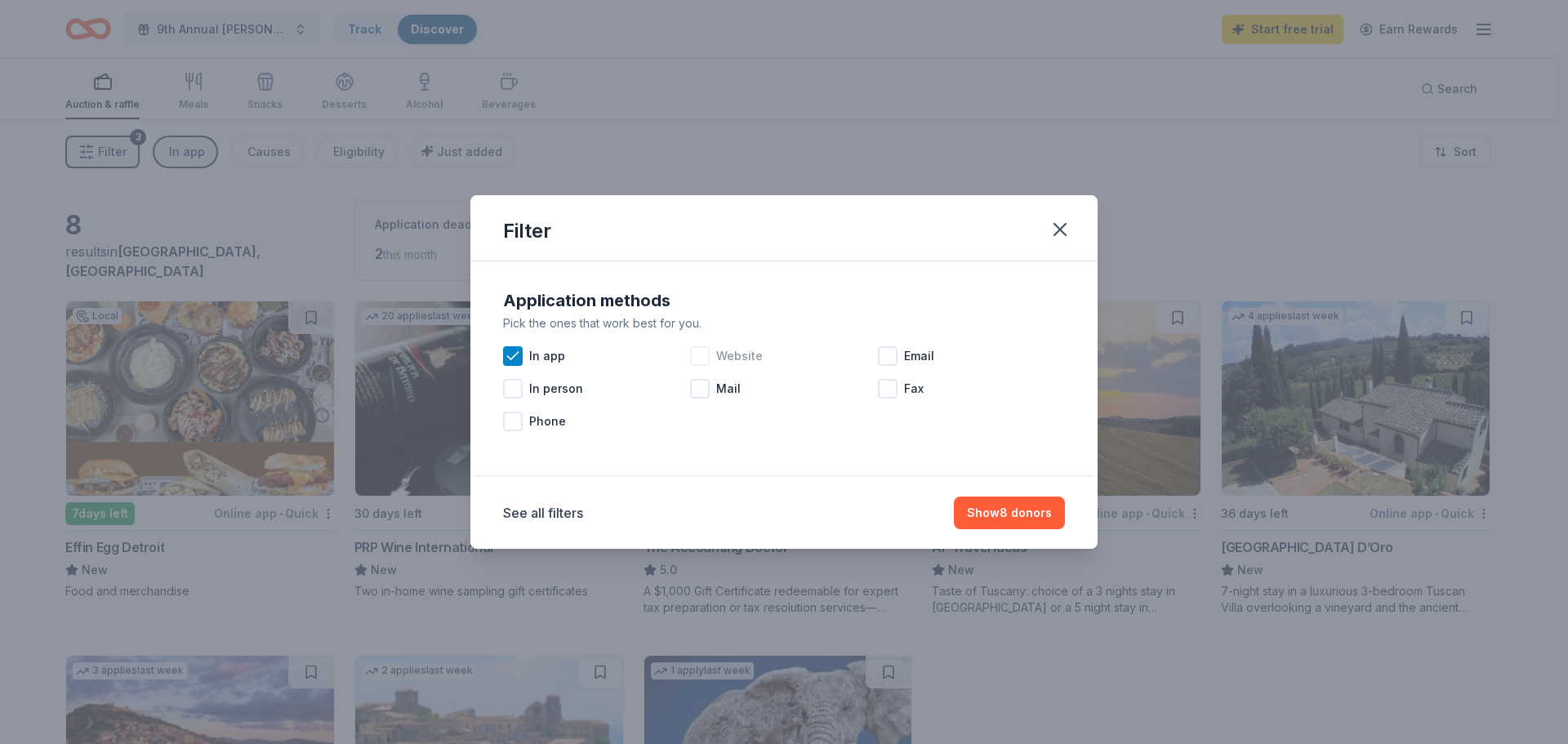
click at [701, 358] on div at bounding box center [701, 356] width 20 height 20
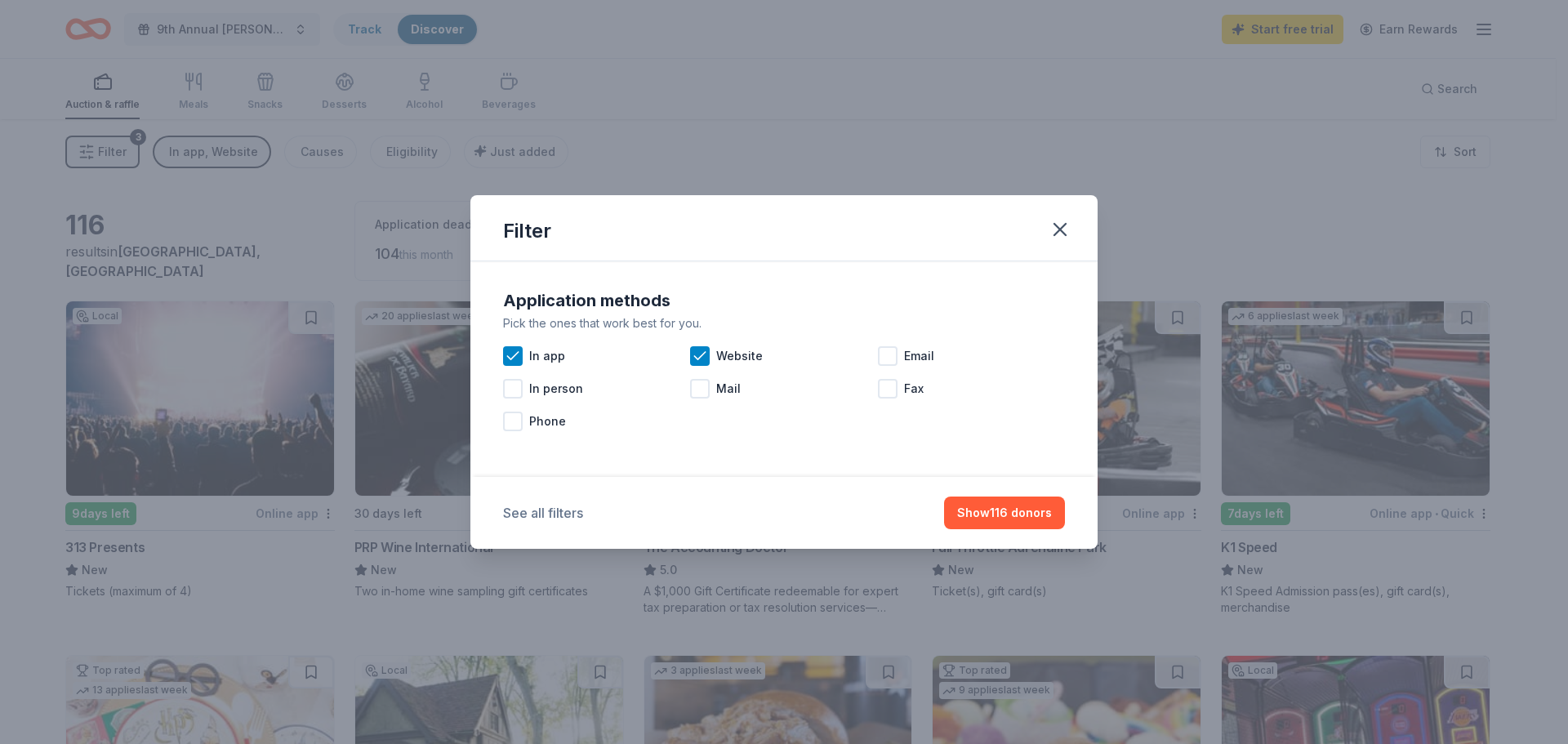
click at [563, 517] on button "See all filters" at bounding box center [543, 513] width 80 height 20
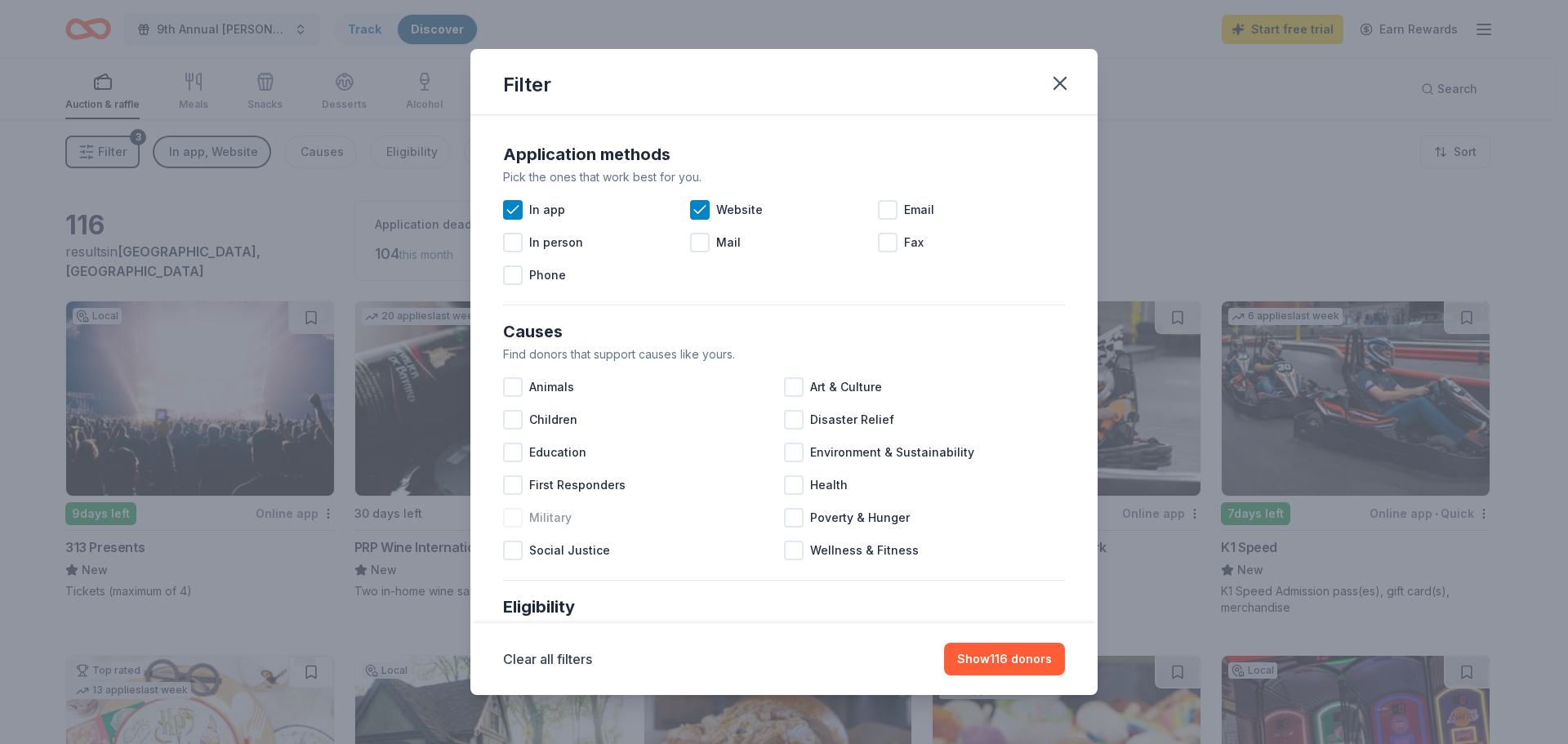
click at [506, 518] on div at bounding box center [513, 518] width 20 height 20
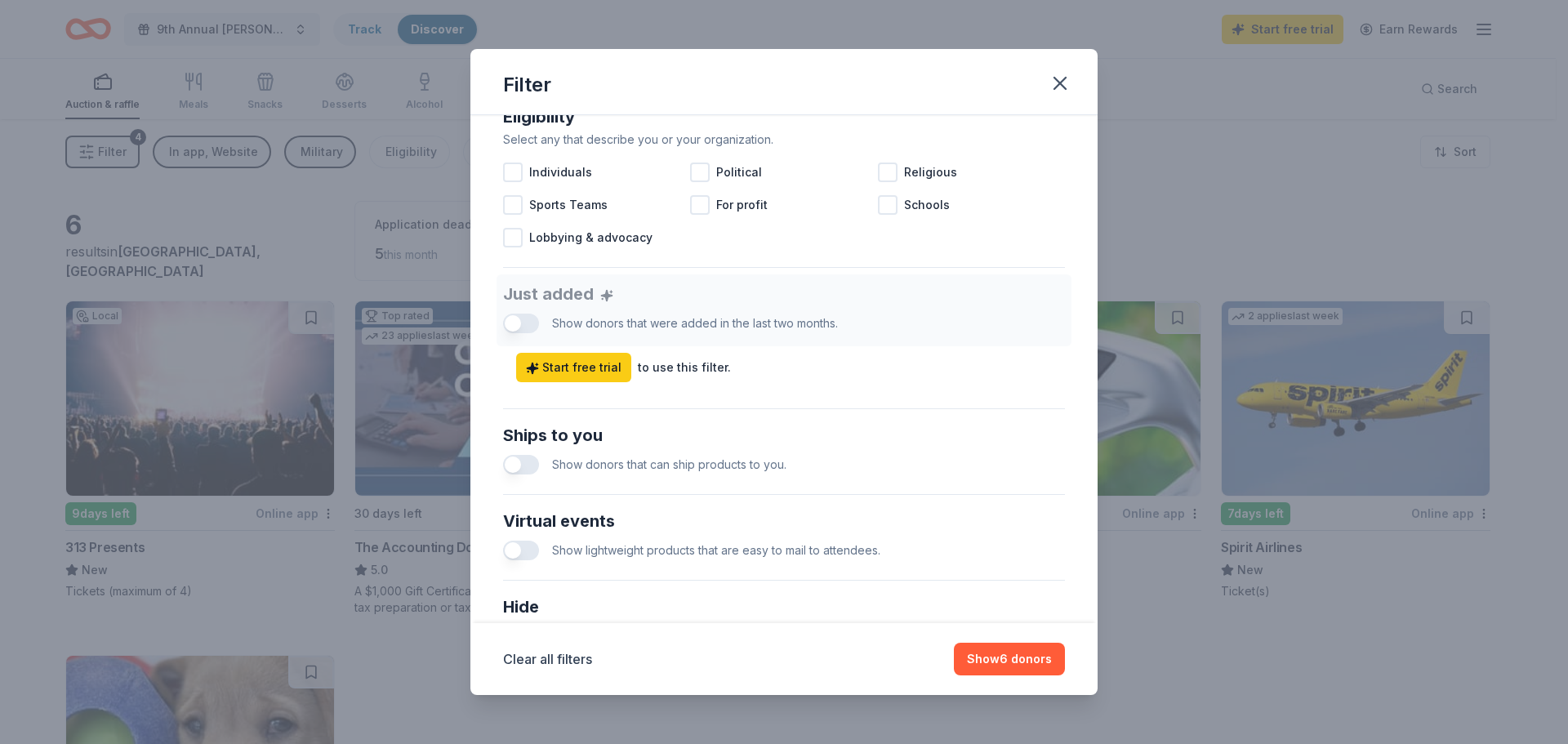
scroll to position [571, 0]
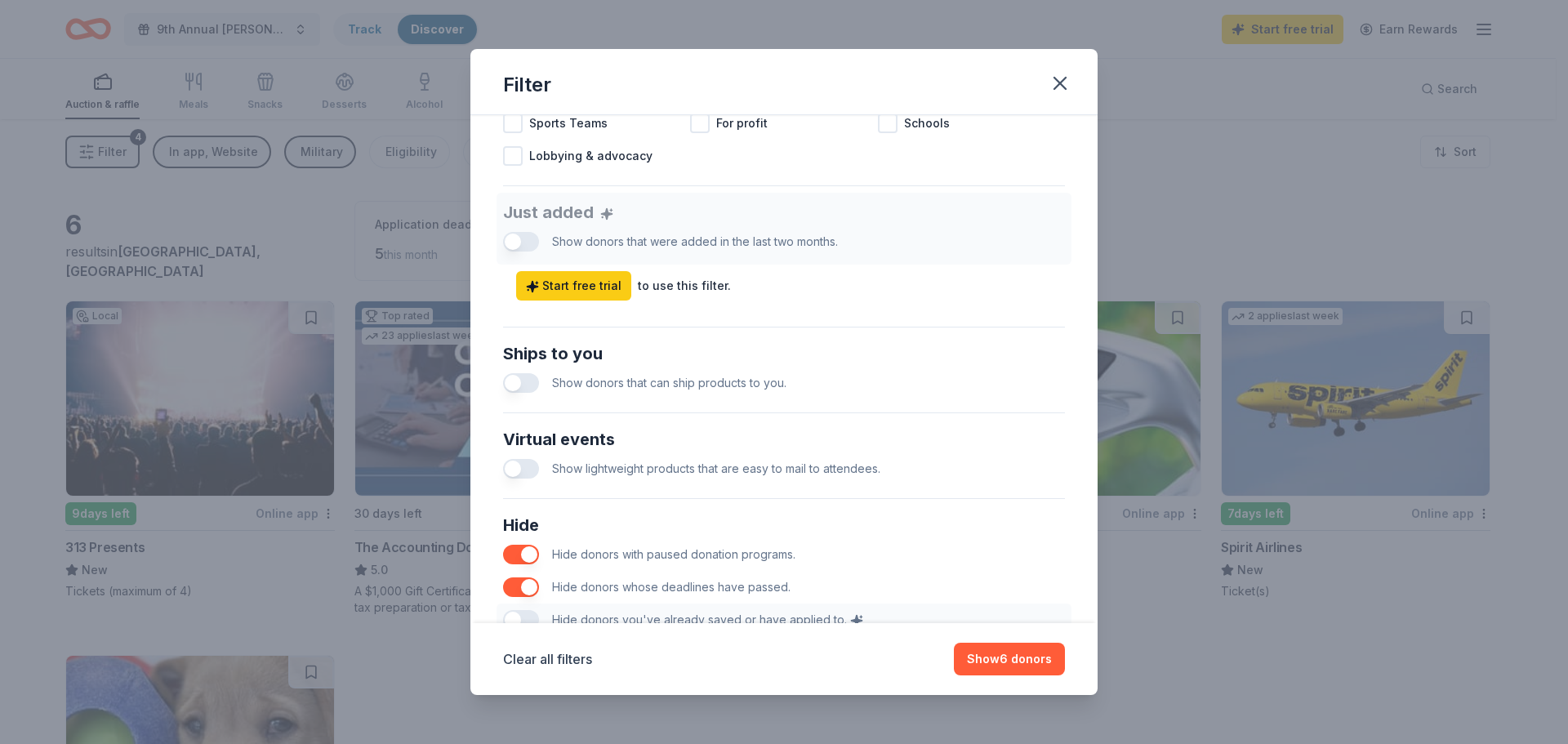
click at [527, 386] on button "button" at bounding box center [521, 383] width 36 height 20
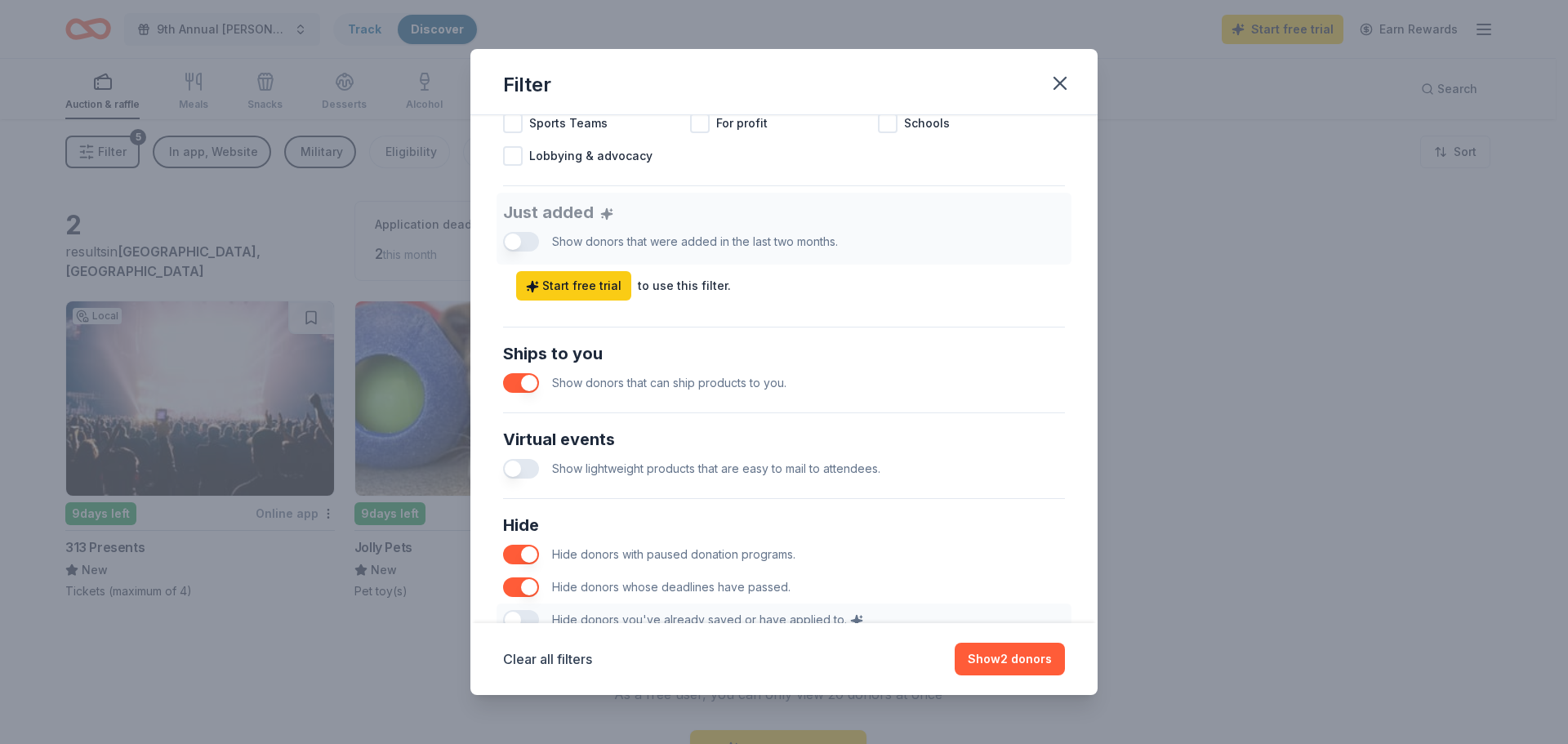
click at [530, 386] on button "button" at bounding box center [521, 383] width 36 height 20
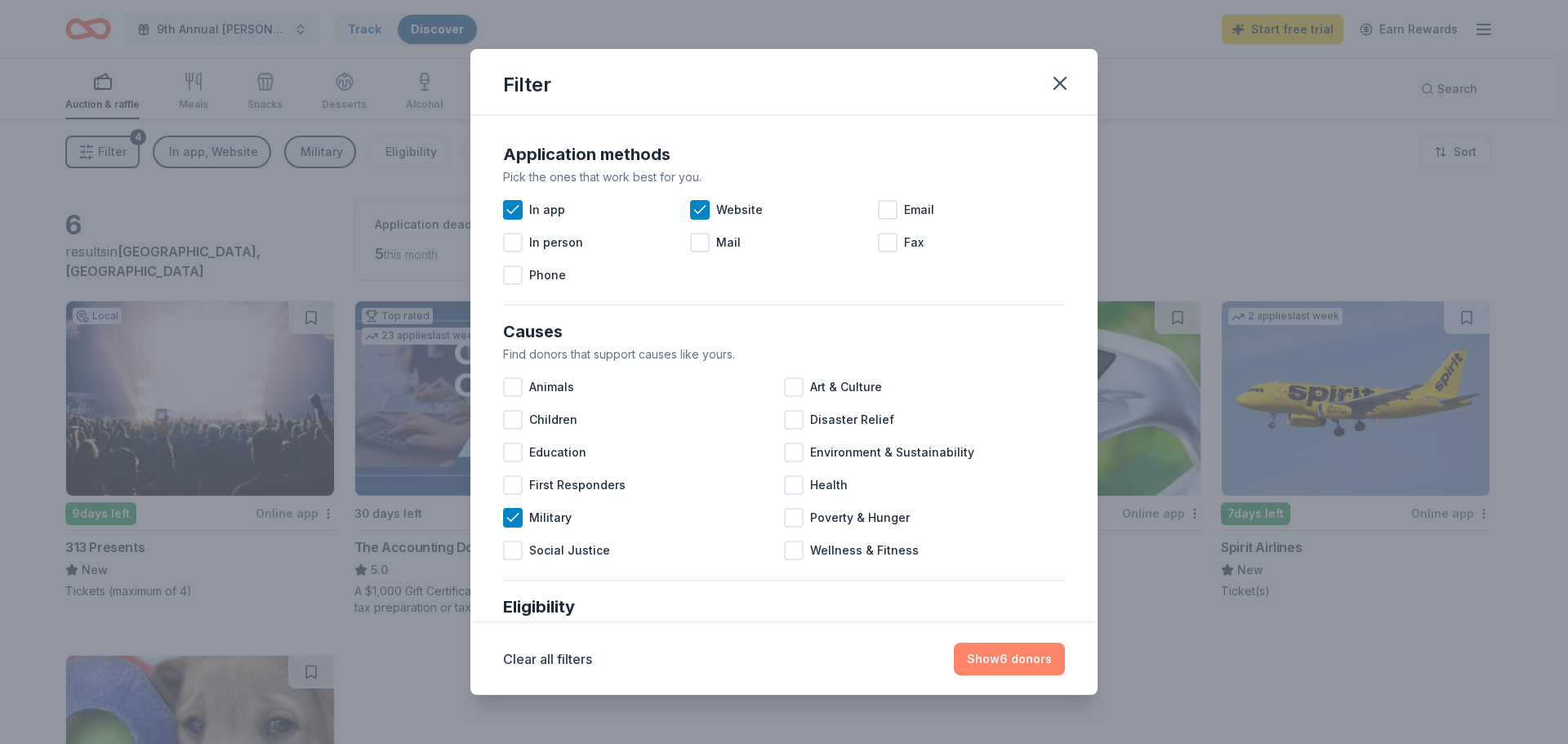
click at [1032, 668] on button "Show 6 donors" at bounding box center [1010, 659] width 111 height 33
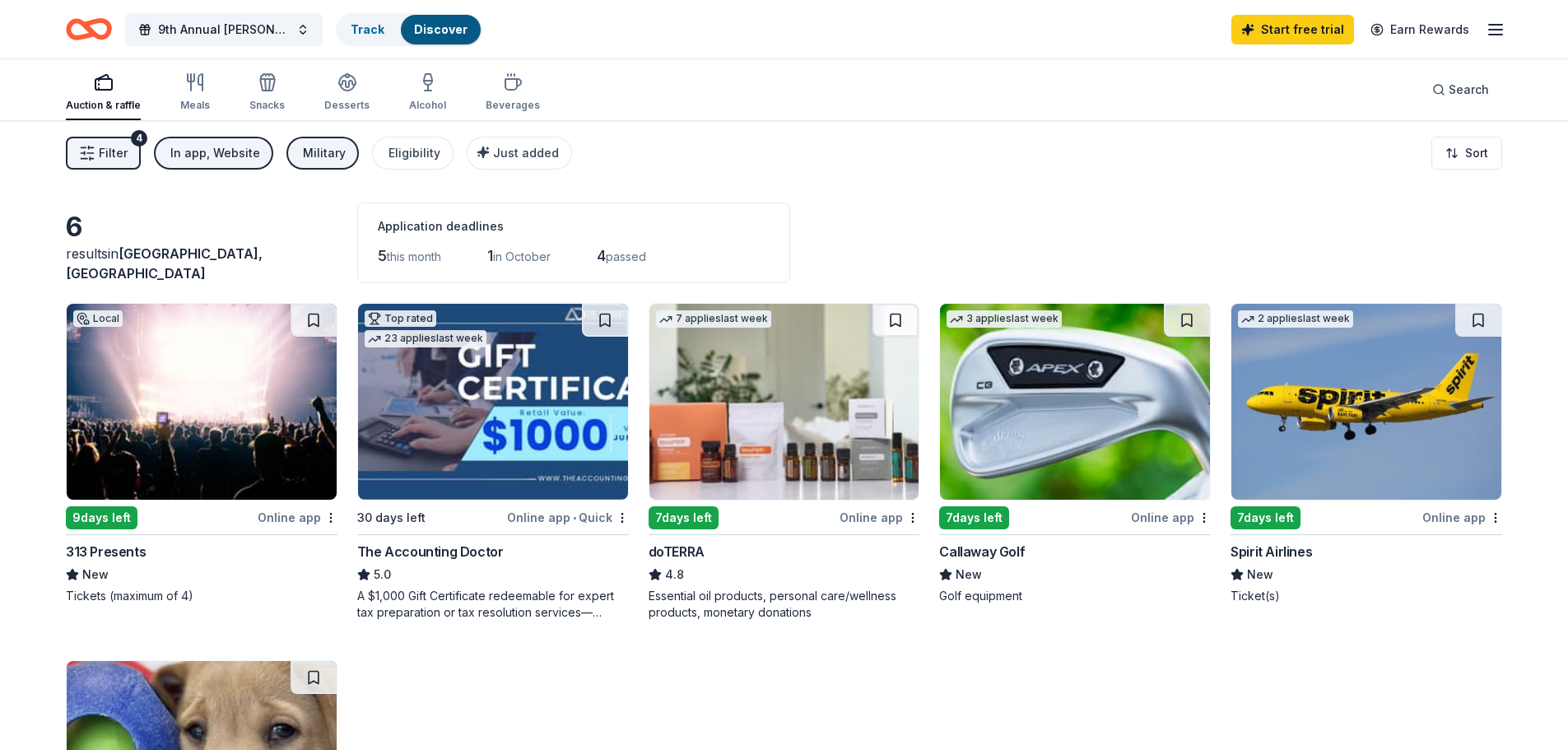
click at [1040, 430] on img at bounding box center [1074, 401] width 270 height 196
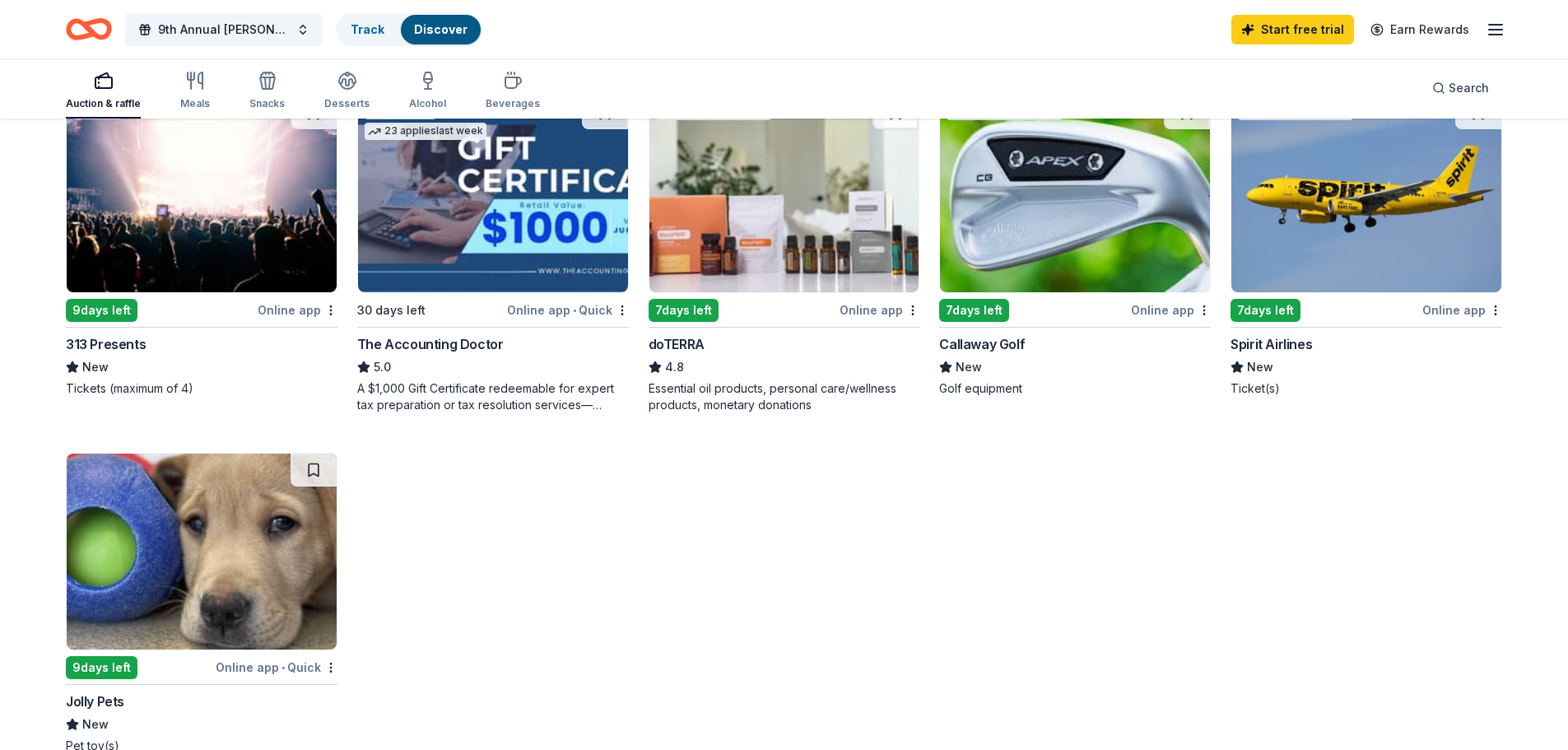
scroll to position [165, 0]
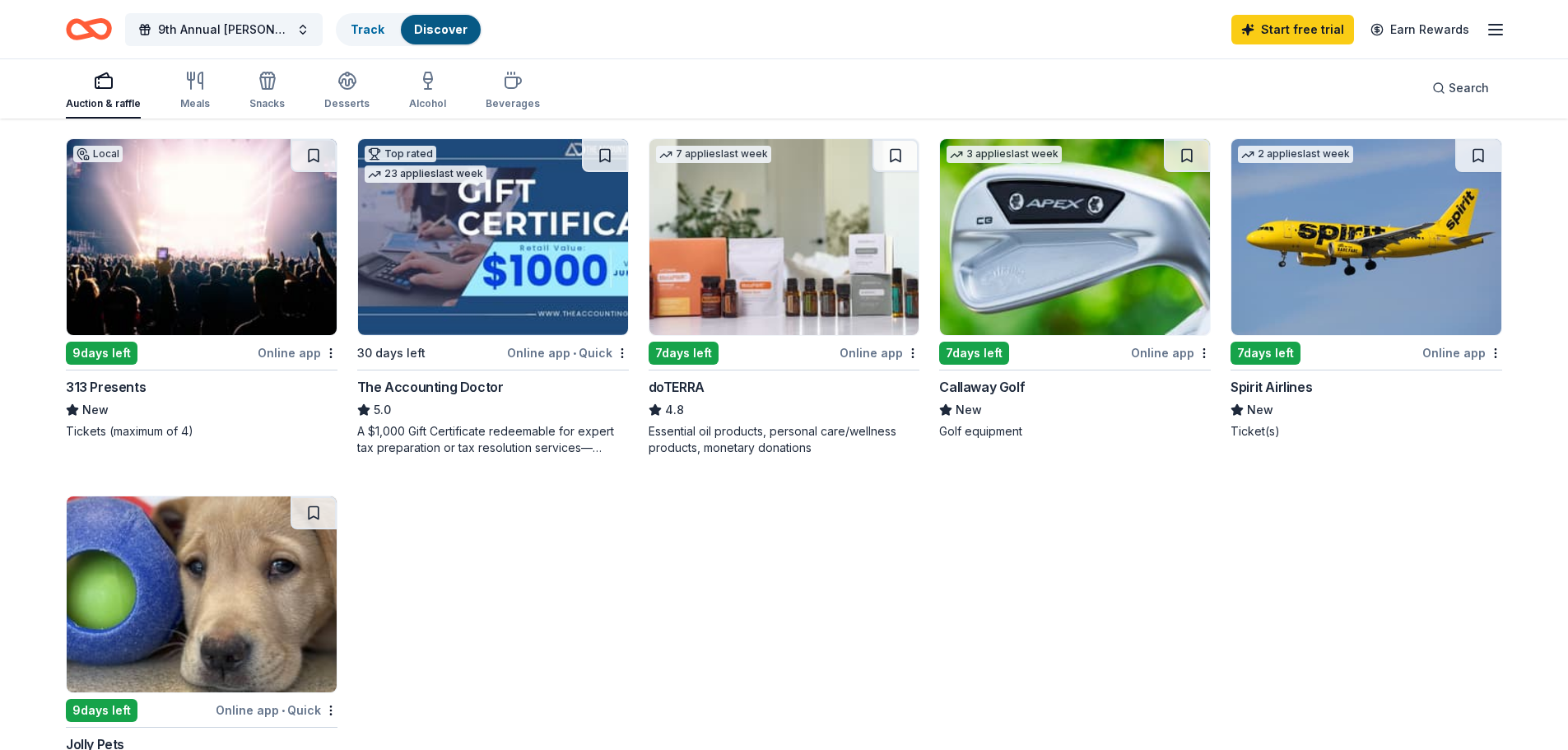
click at [1285, 235] on img at bounding box center [1366, 236] width 270 height 196
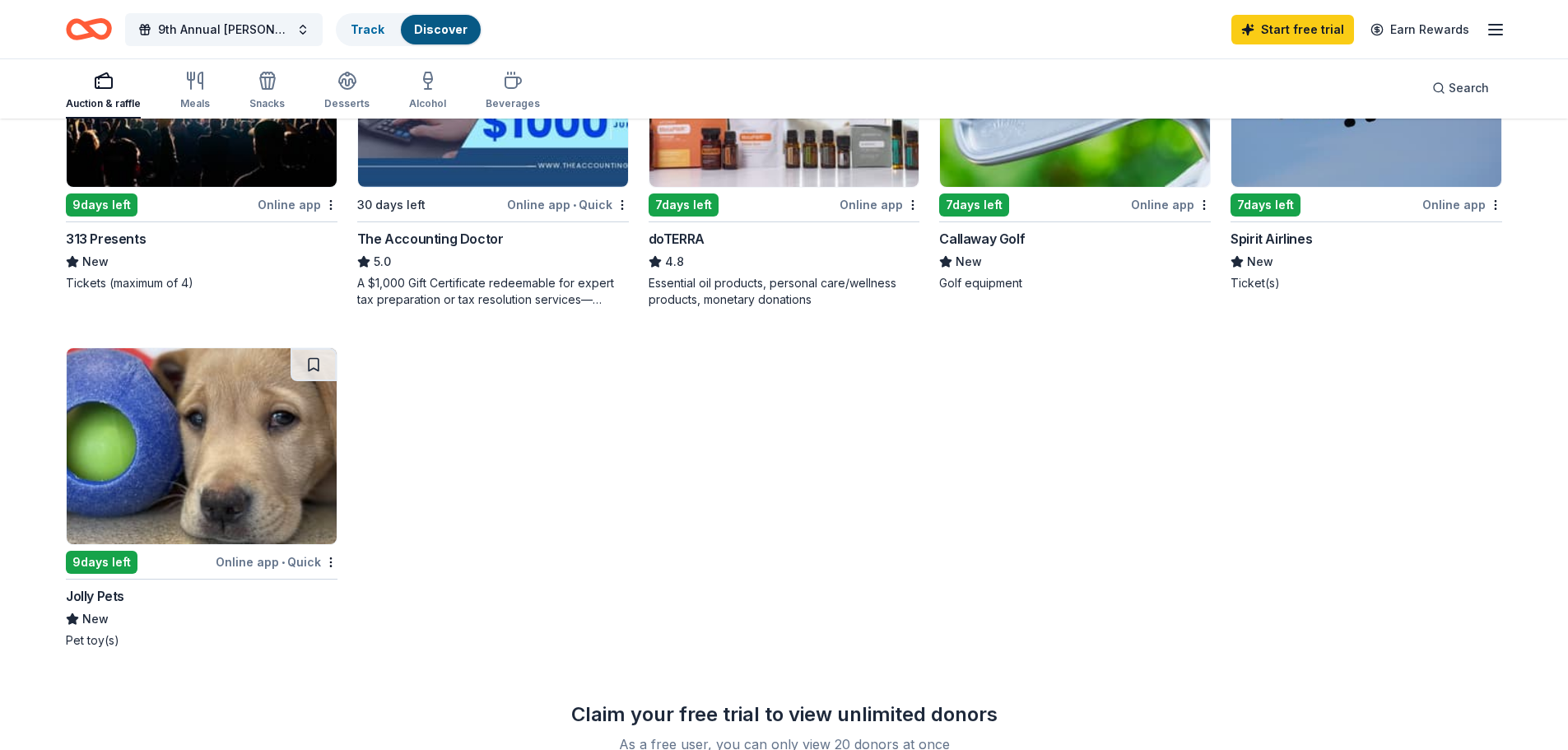
scroll to position [330, 0]
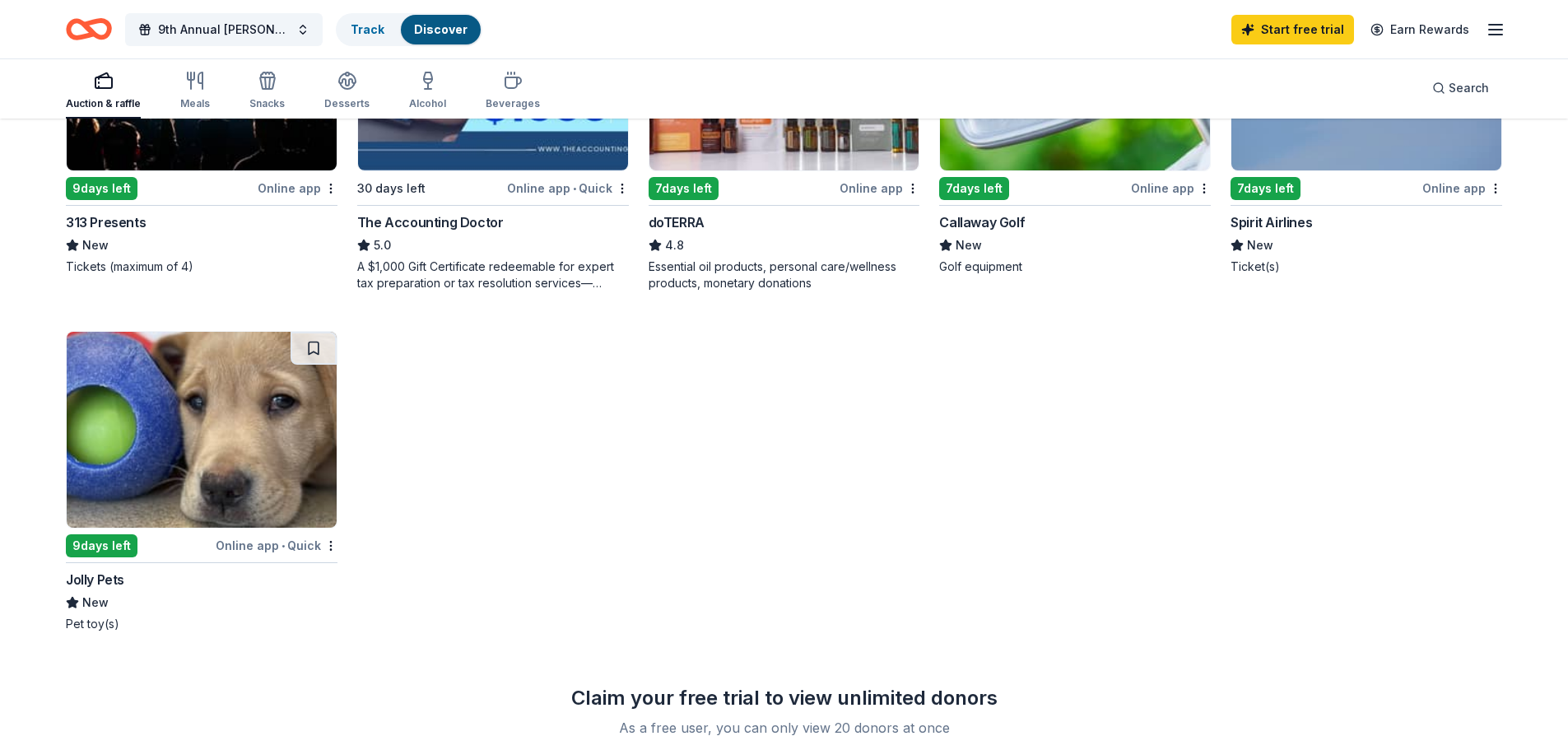
click at [176, 461] on img at bounding box center [201, 429] width 270 height 196
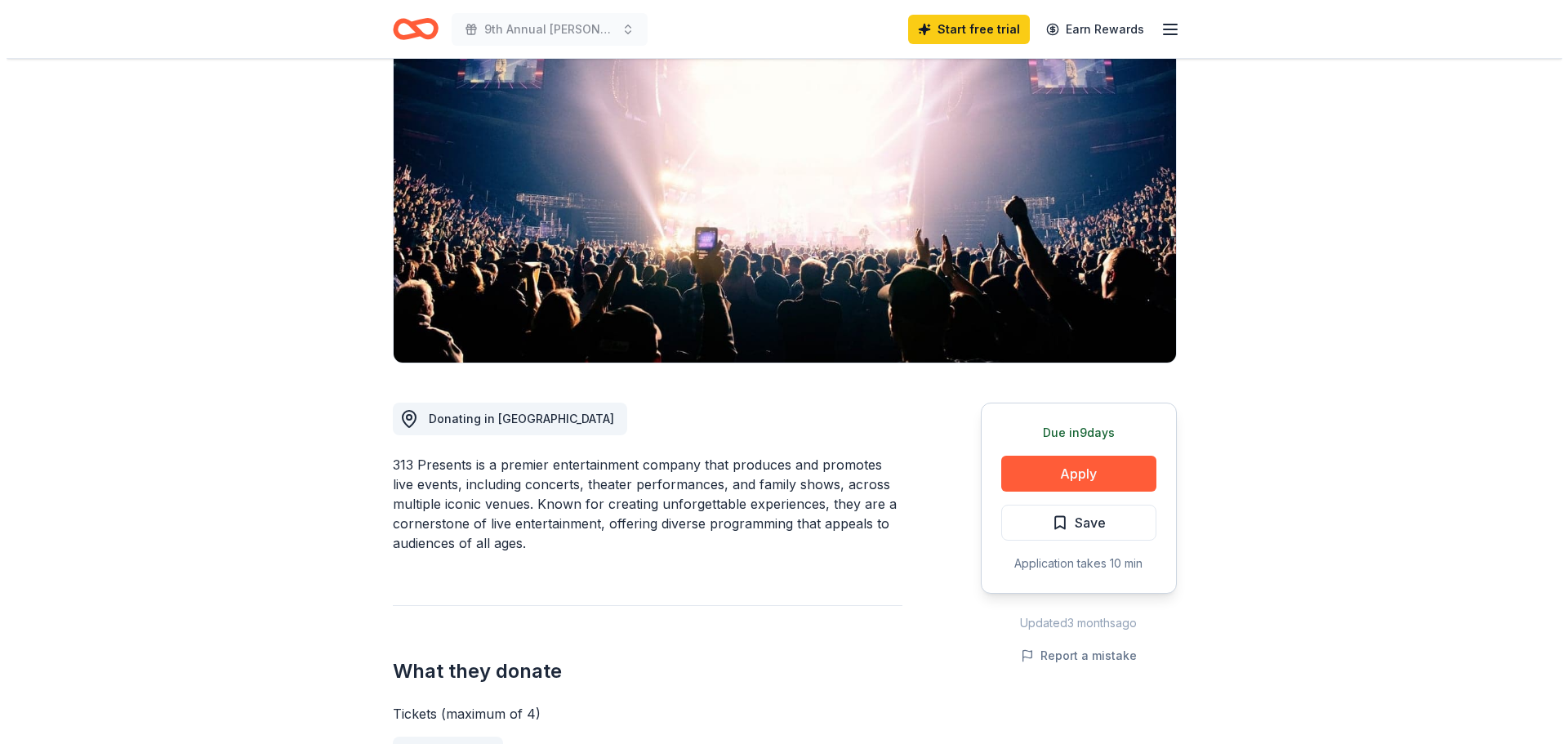
scroll to position [245, 0]
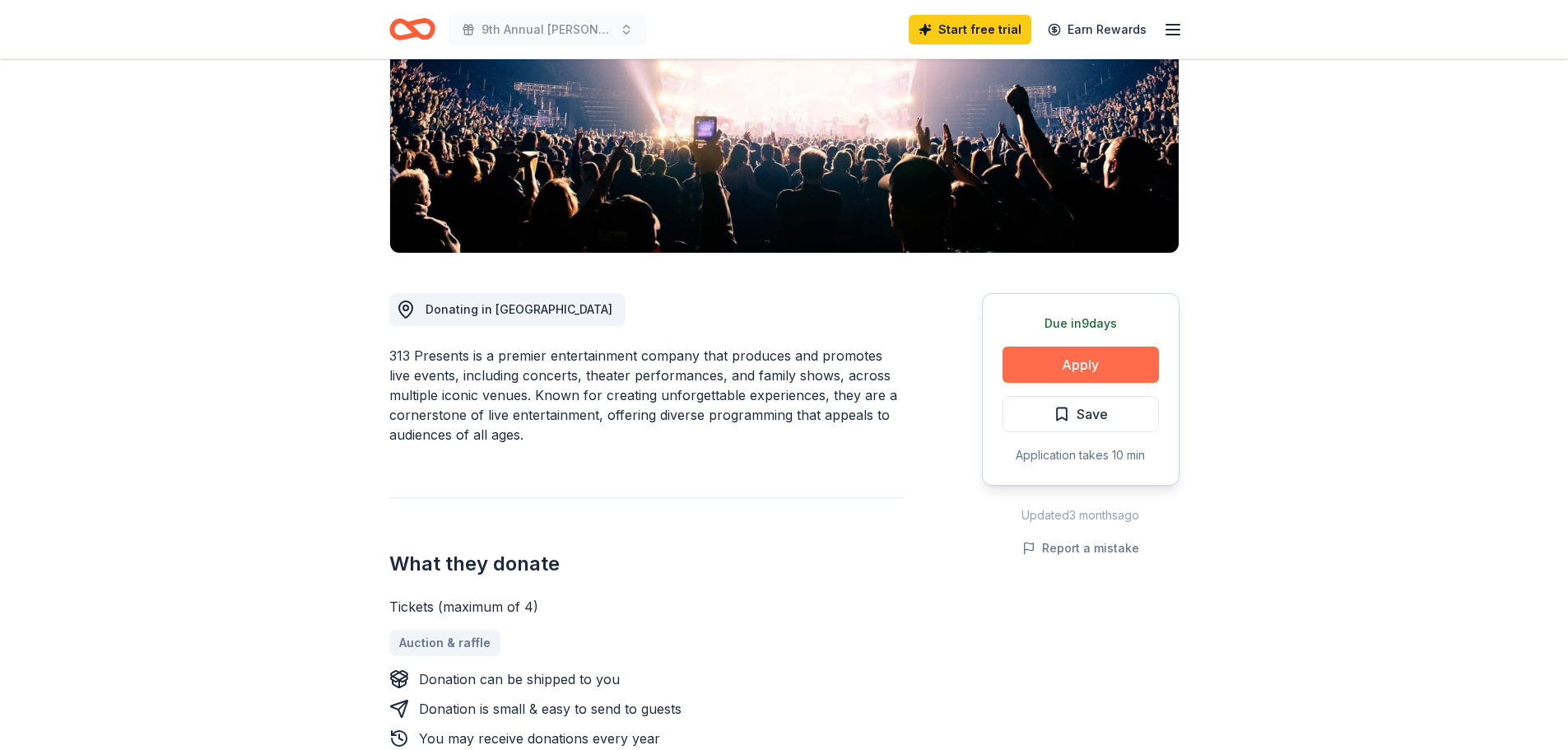
drag, startPoint x: 1079, startPoint y: 365, endPoint x: 1052, endPoint y: 372, distance: 27.9
click at [1052, 372] on button "Apply" at bounding box center [1080, 365] width 156 height 37
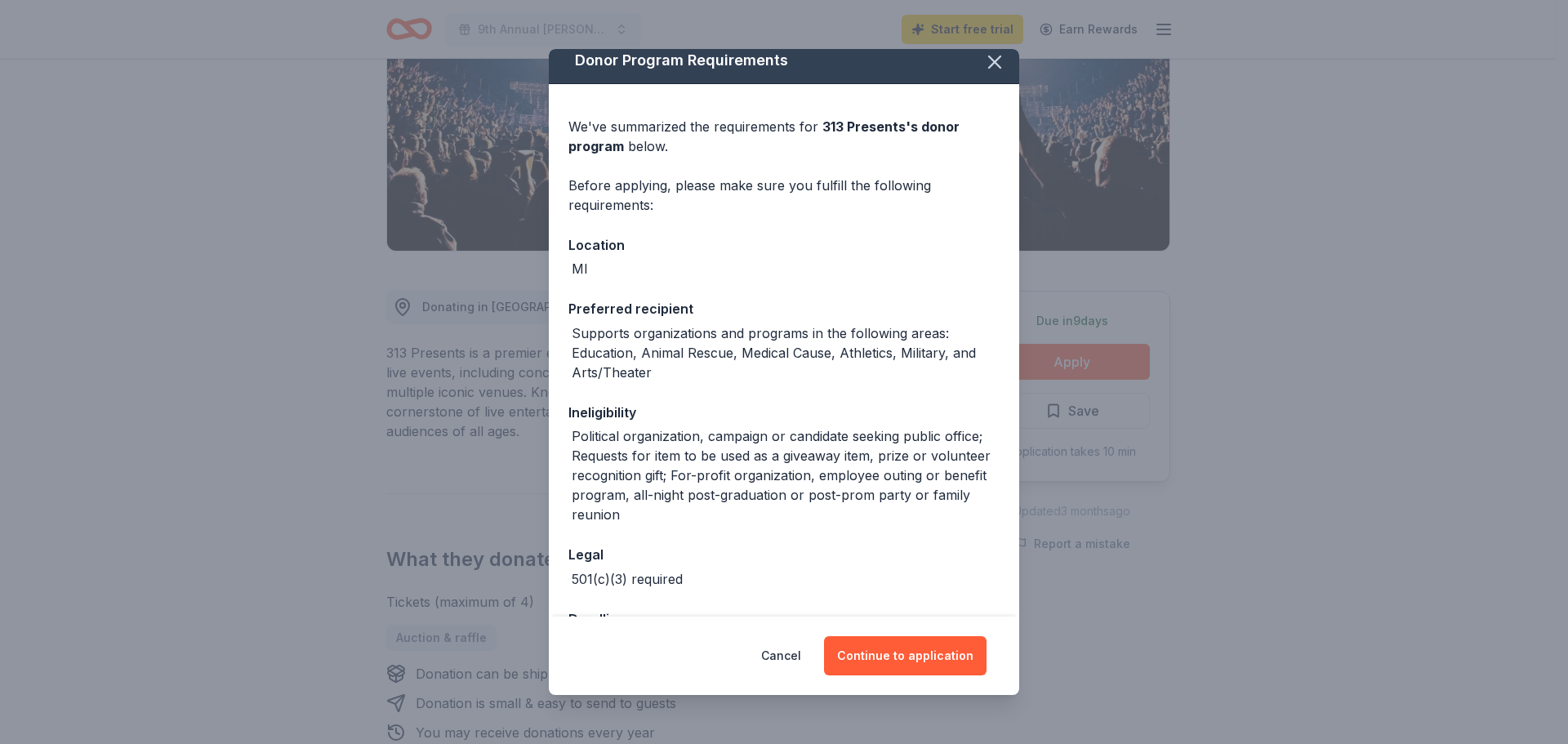
scroll to position [0, 0]
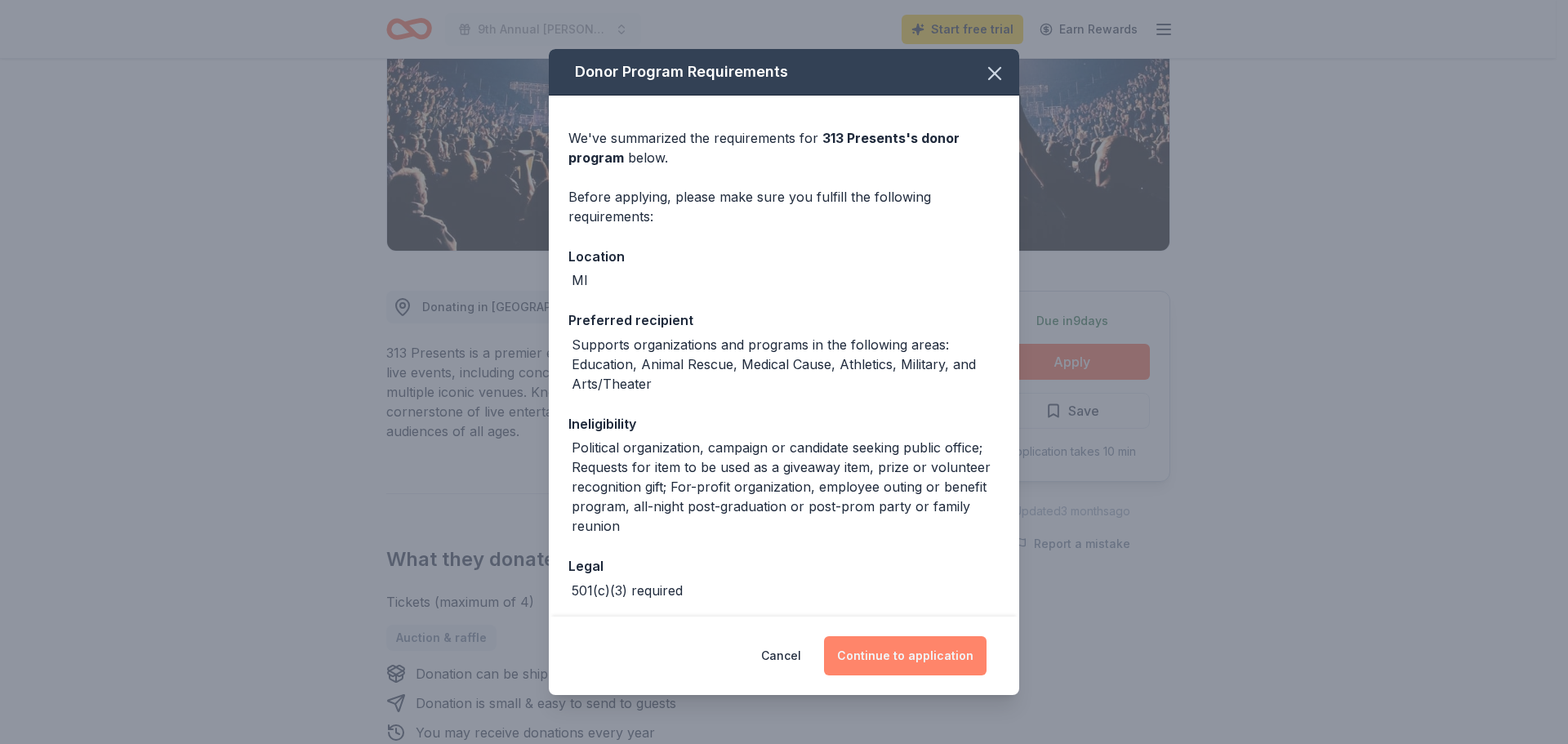
click at [928, 664] on button "Continue to application" at bounding box center [905, 655] width 163 height 39
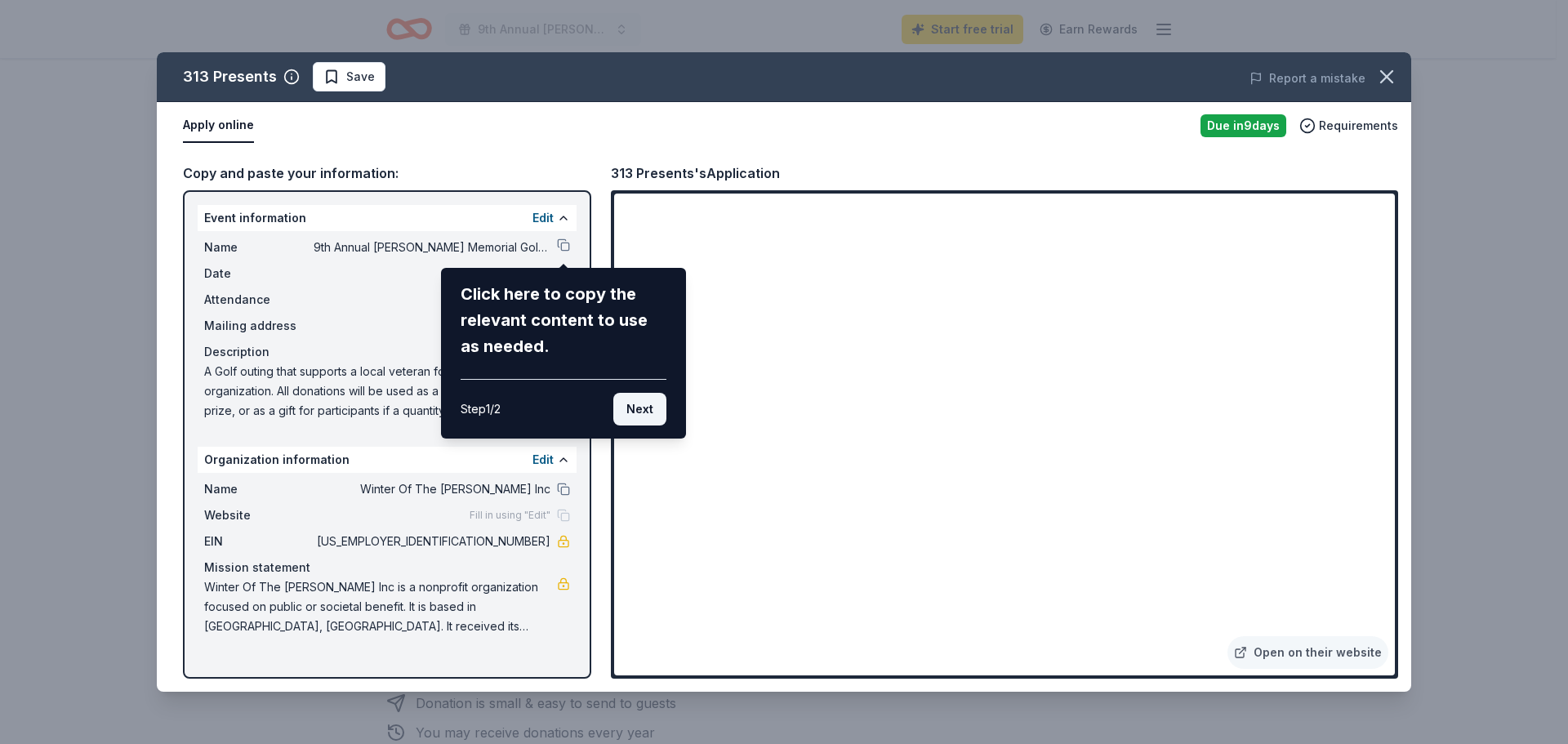
click at [642, 411] on button "Next" at bounding box center [640, 410] width 53 height 33
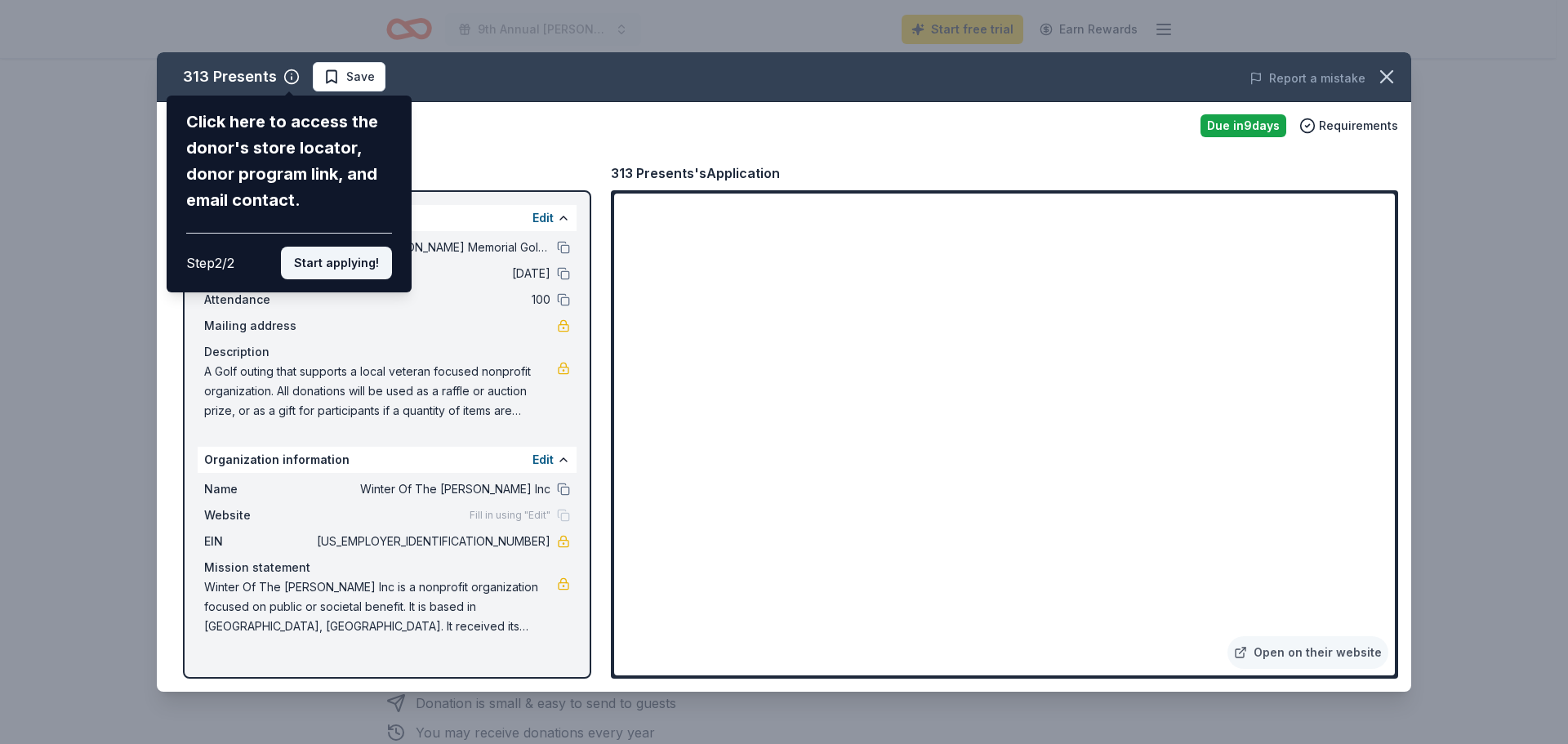
click at [360, 264] on button "Start applying!" at bounding box center [336, 263] width 111 height 33
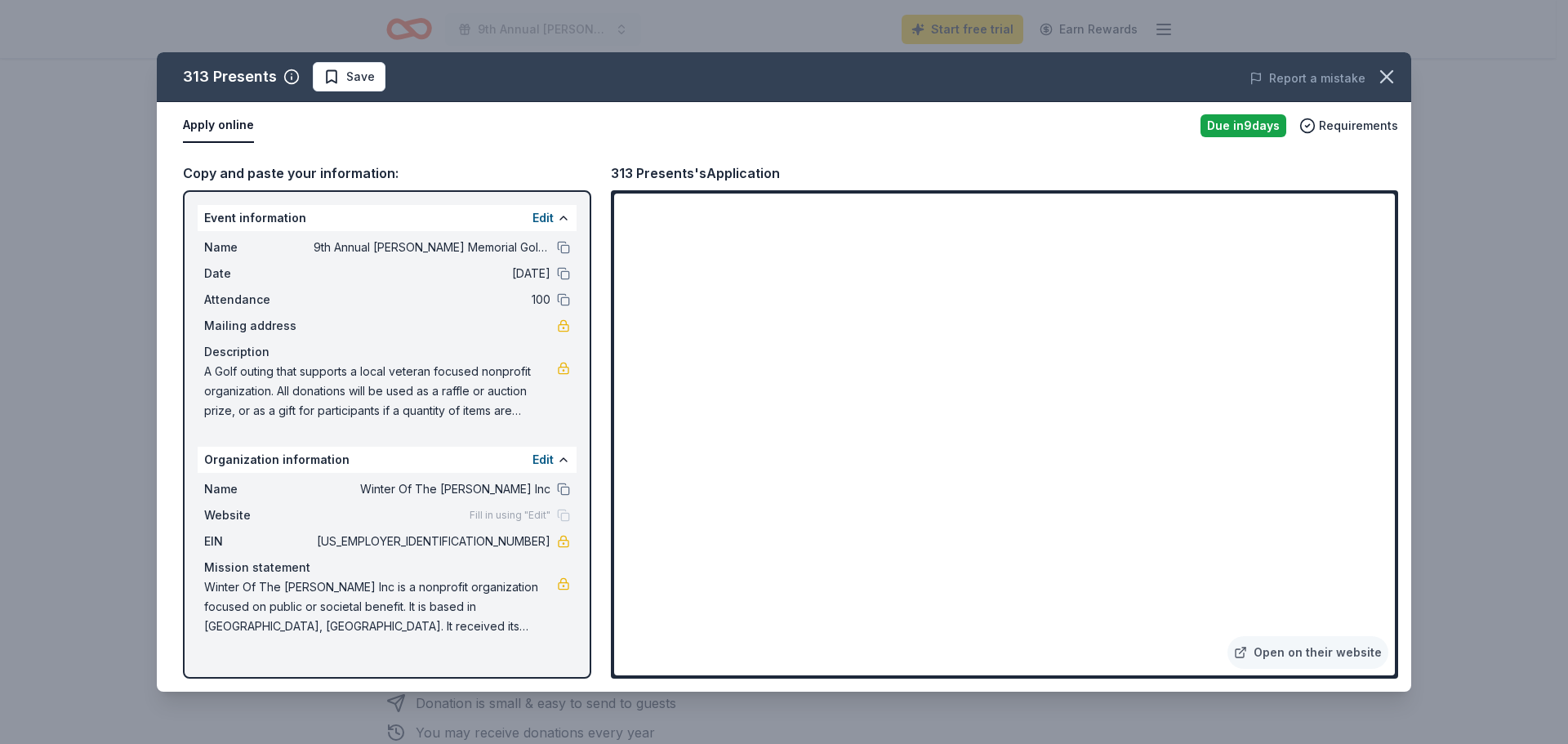
click at [1344, 653] on div "313 Presents Save Report a mistake Apply online Due in 9 days Requirements Copy…" at bounding box center [784, 372] width 1255 height 639
click at [1295, 653] on div "313 Presents Save Report a mistake Apply online Due in 9 days Requirements Copy…" at bounding box center [784, 372] width 1255 height 639
click at [1275, 651] on div "313 Presents Save Report a mistake Apply online Due in 9 days Requirements Copy…" at bounding box center [784, 372] width 1255 height 639
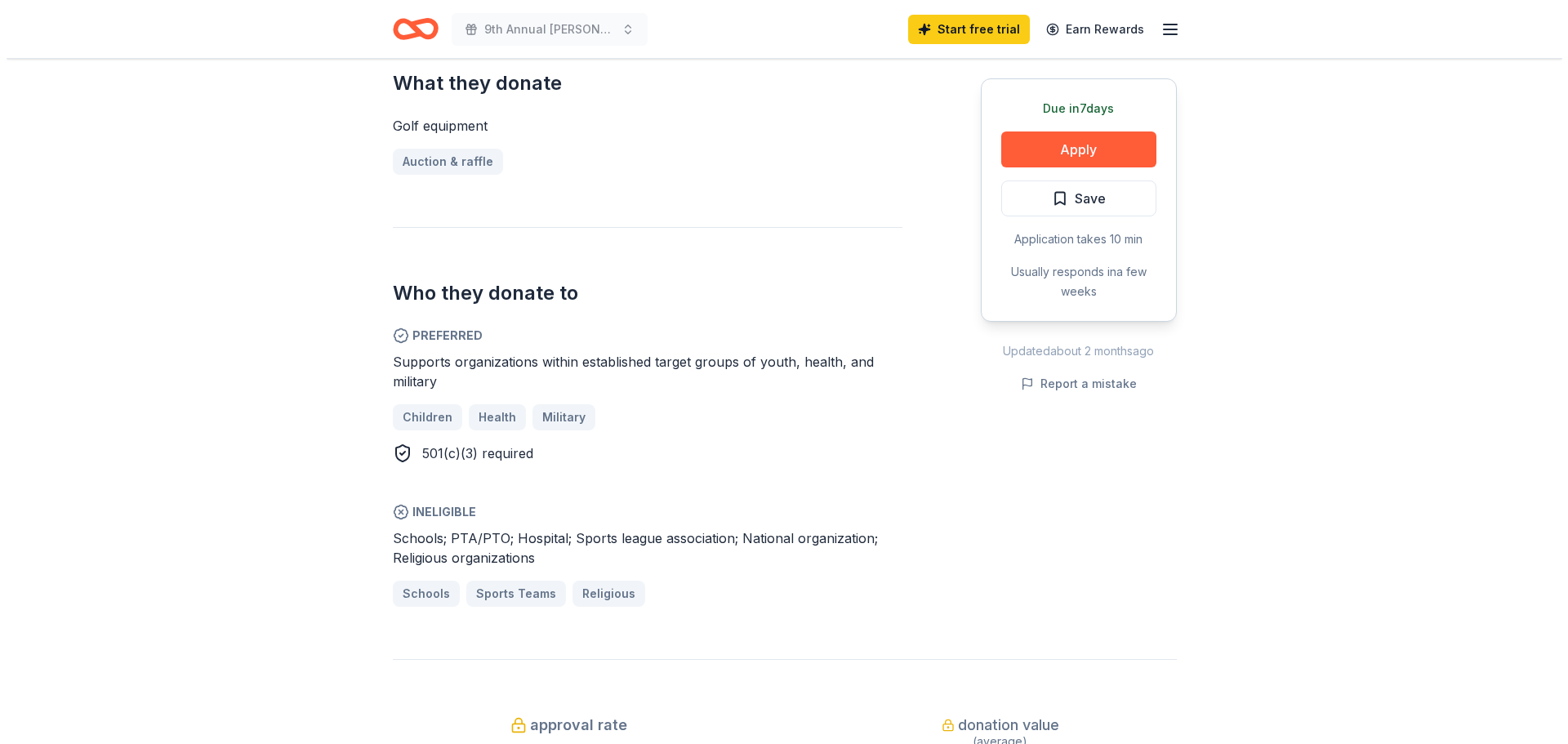
scroll to position [653, 0]
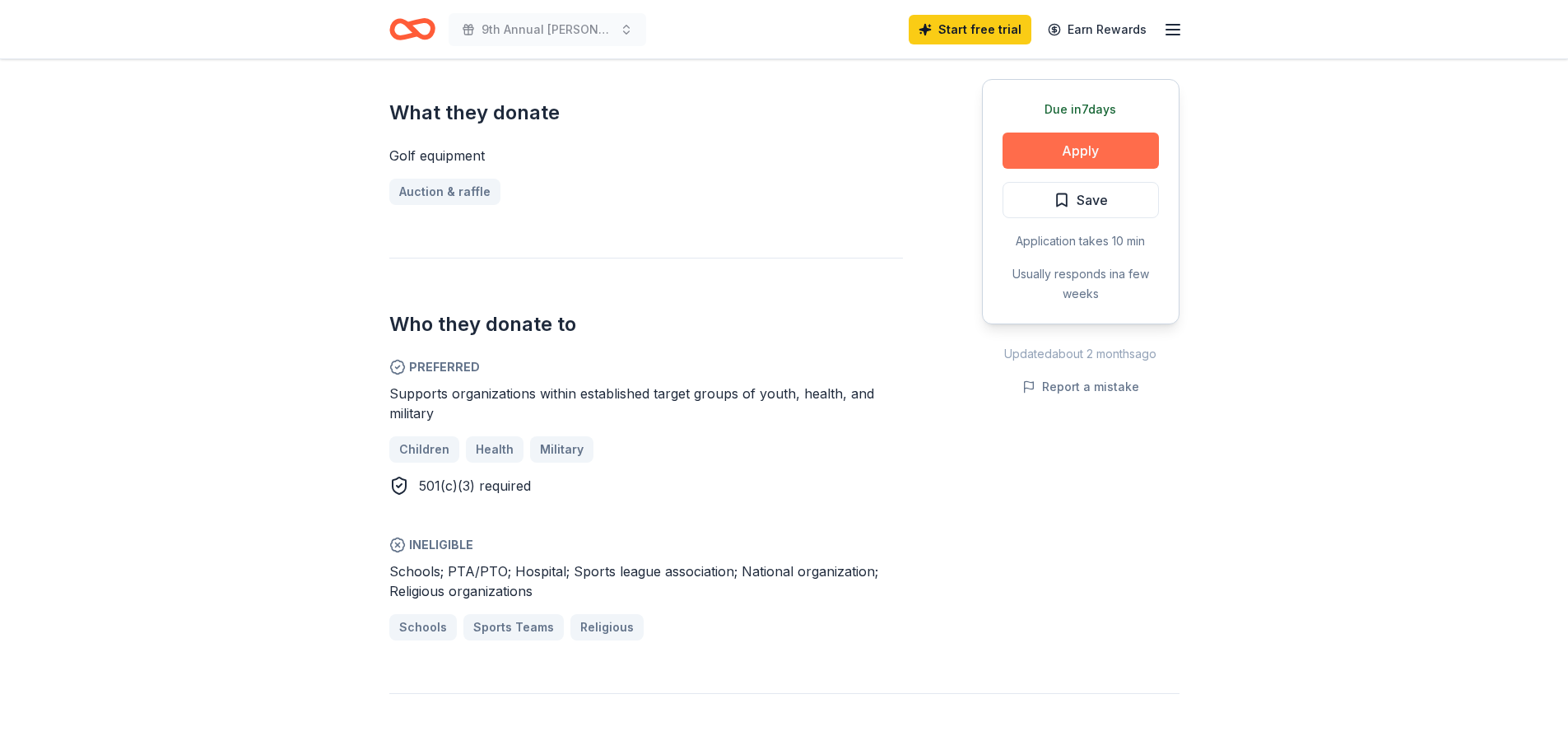
click at [1109, 152] on button "Apply" at bounding box center [1080, 151] width 156 height 37
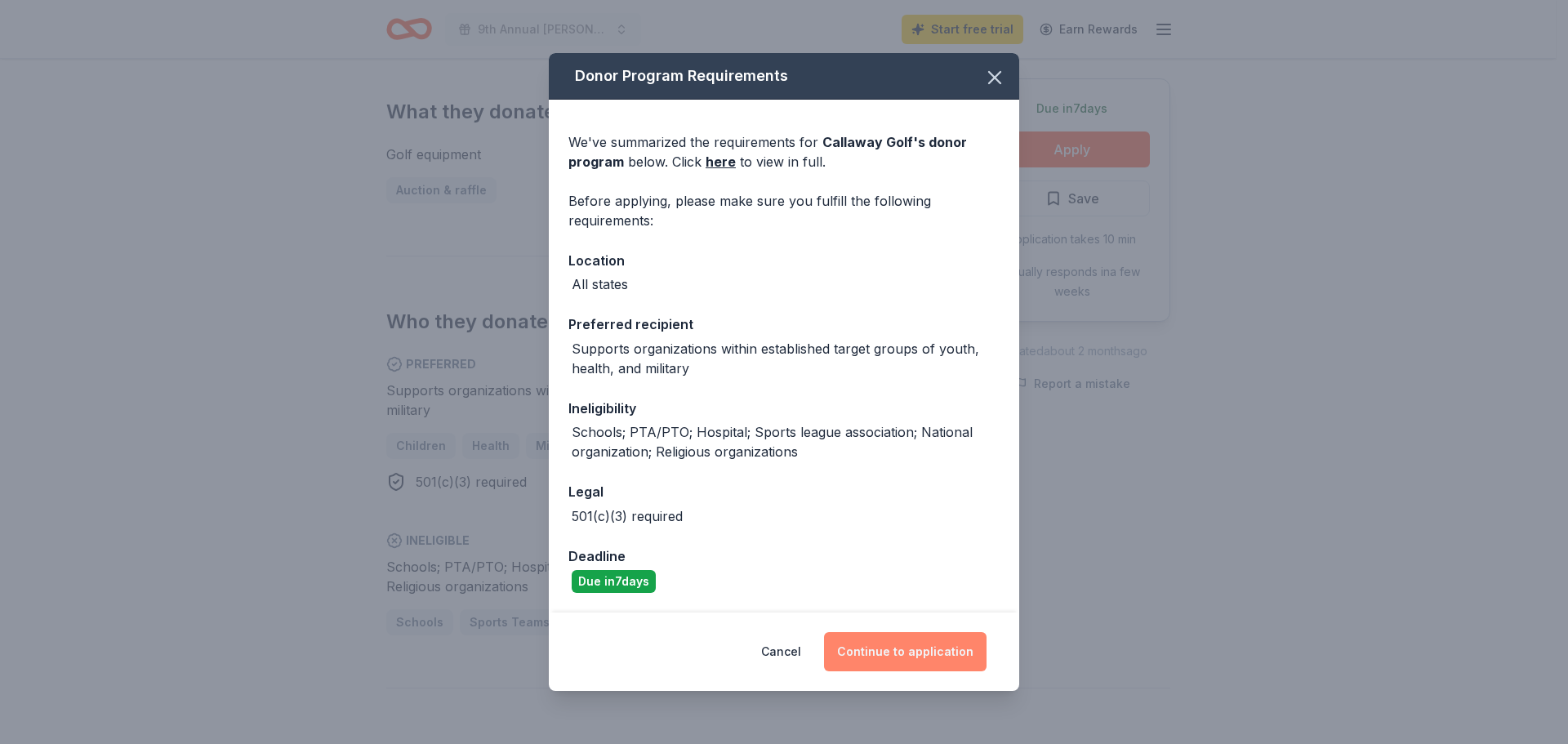
click at [933, 646] on button "Continue to application" at bounding box center [905, 651] width 163 height 39
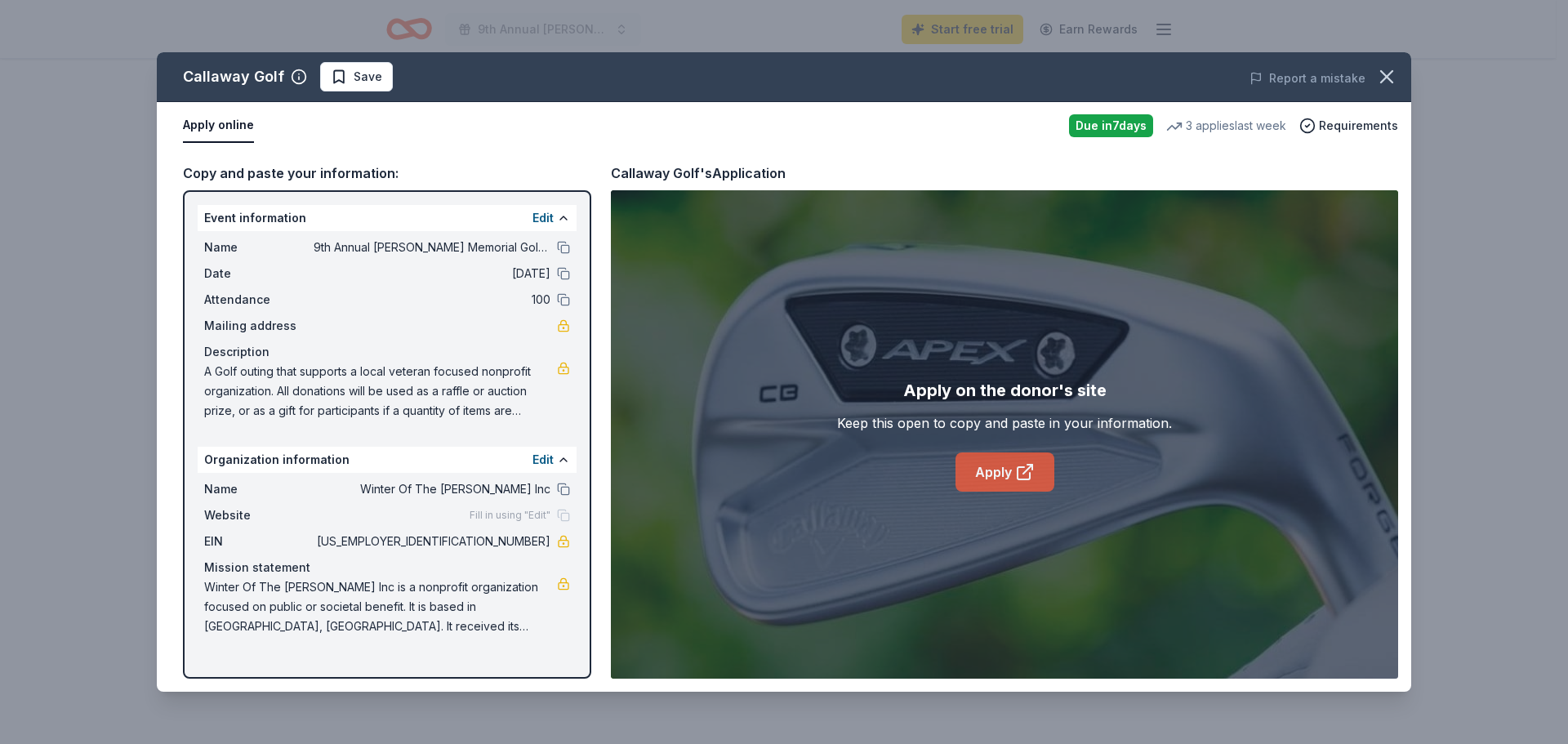
click at [1001, 469] on link "Apply" at bounding box center [1005, 472] width 99 height 39
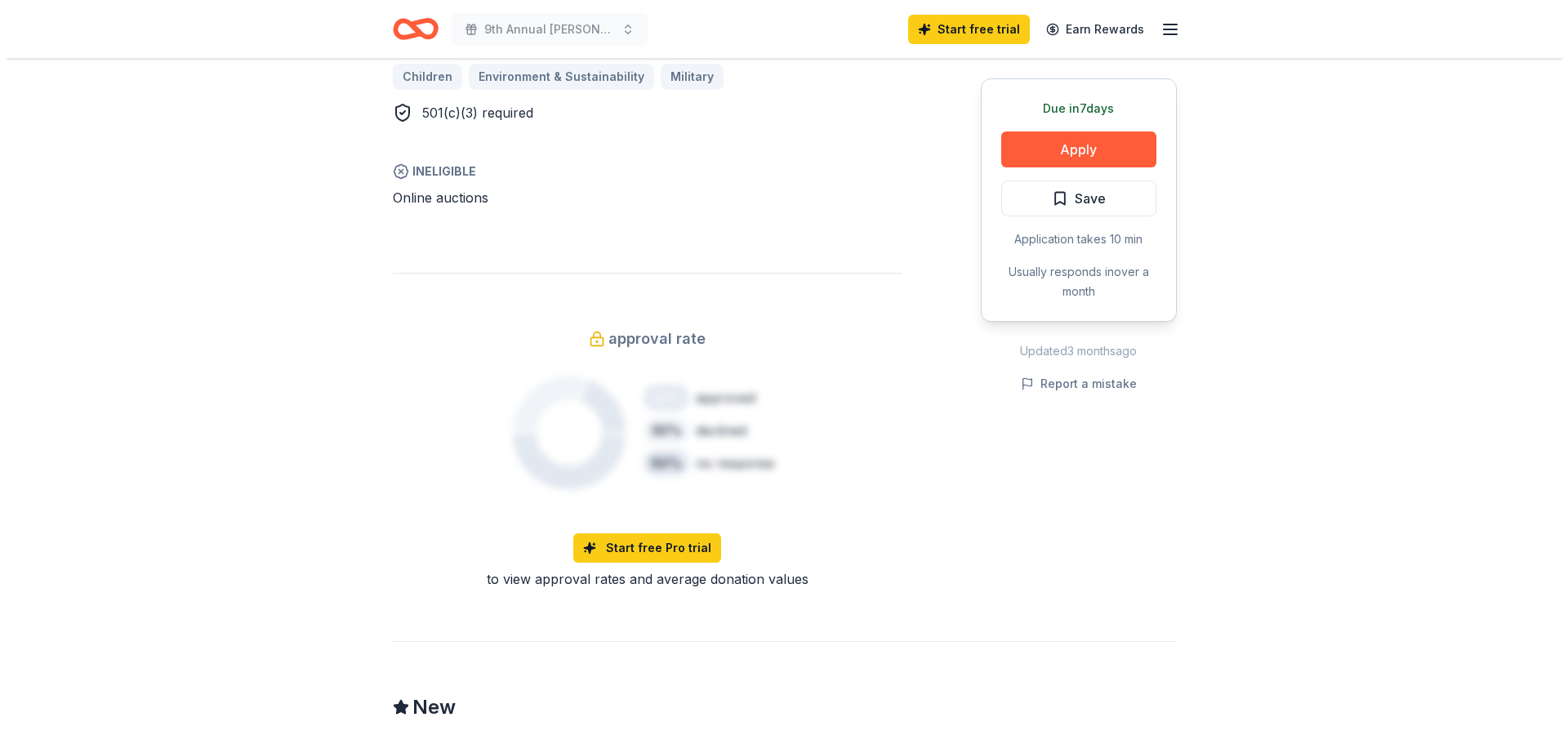
scroll to position [1034, 0]
click at [1117, 145] on button "Apply" at bounding box center [1072, 149] width 155 height 36
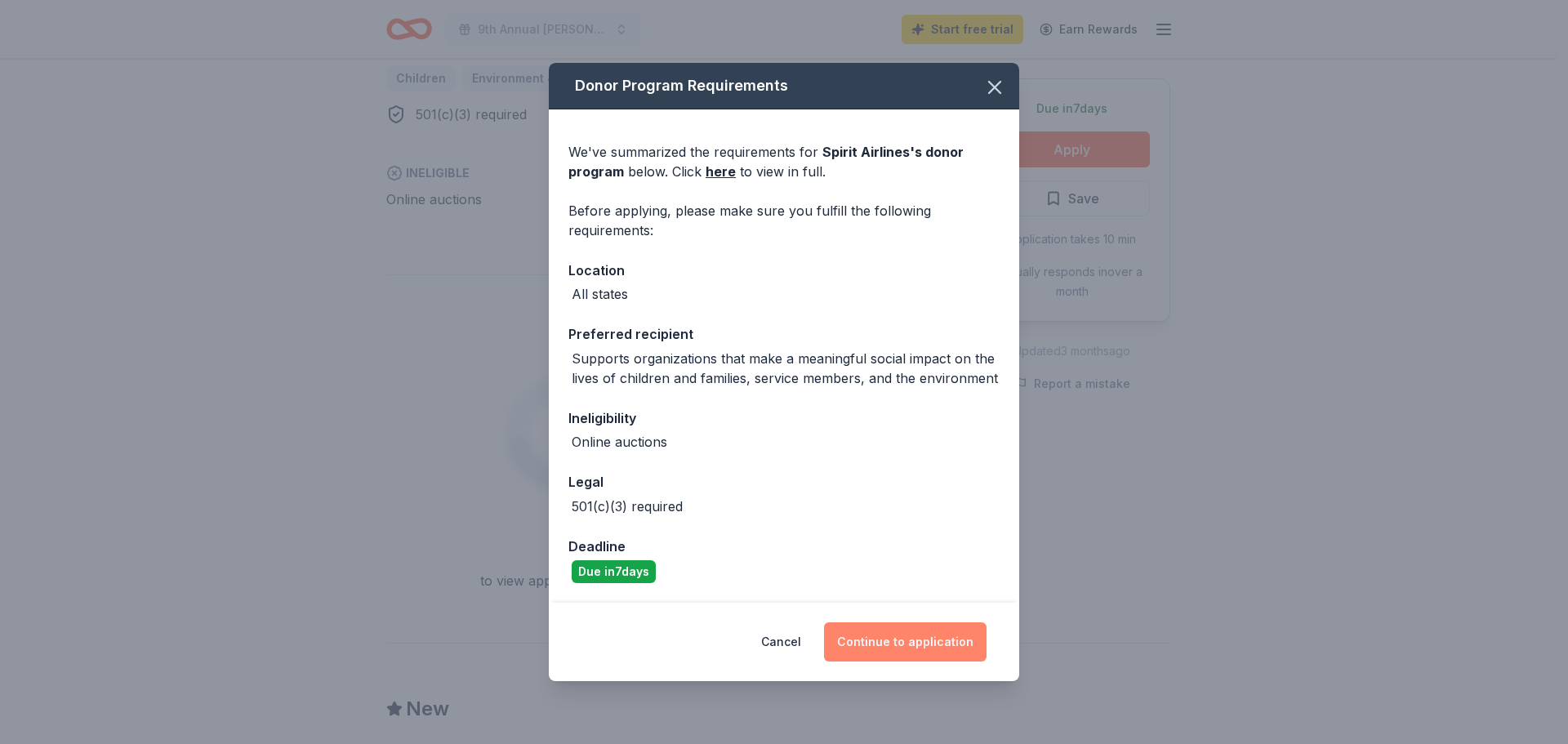
click at [929, 643] on button "Continue to application" at bounding box center [905, 641] width 163 height 39
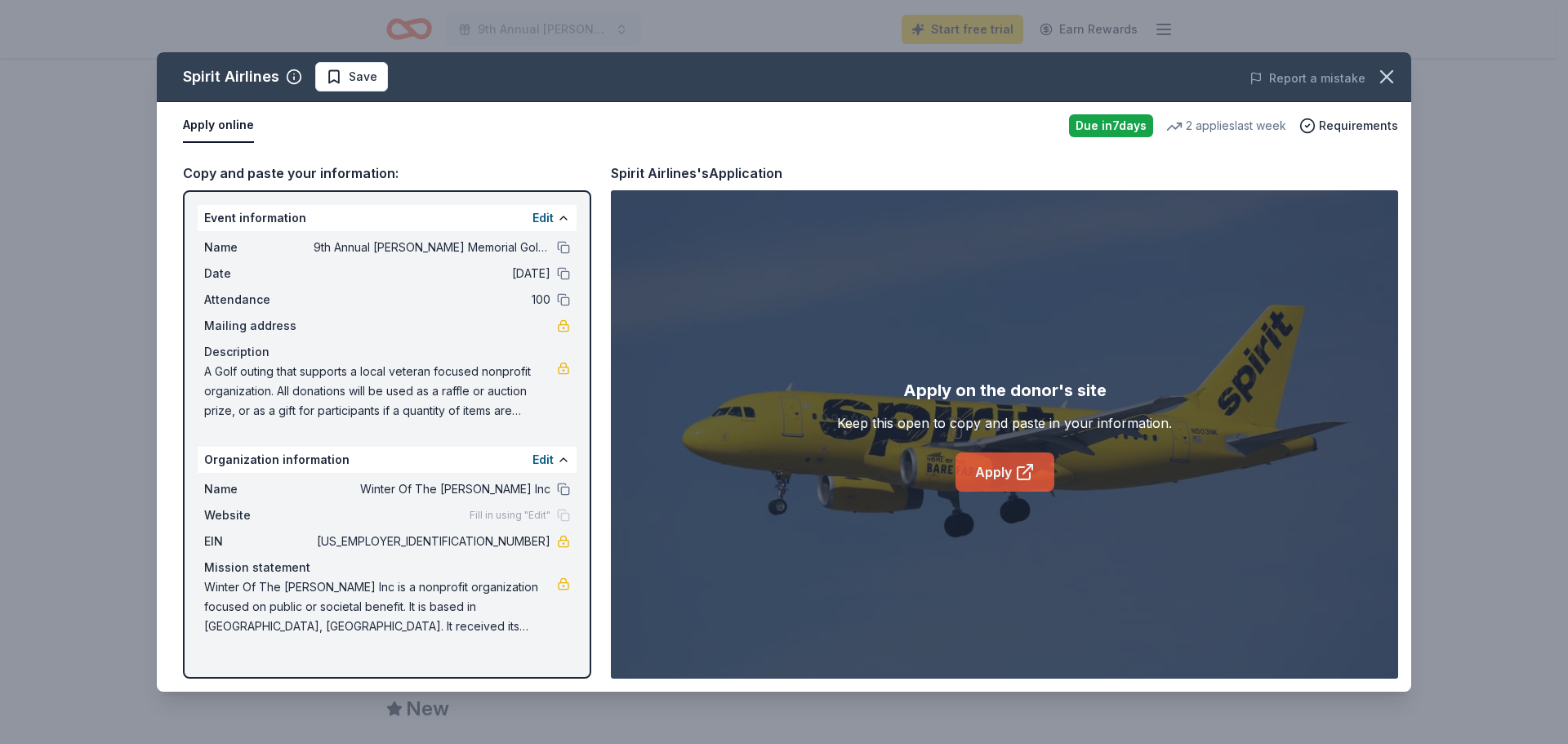
click at [1019, 472] on icon at bounding box center [1025, 472] width 20 height 20
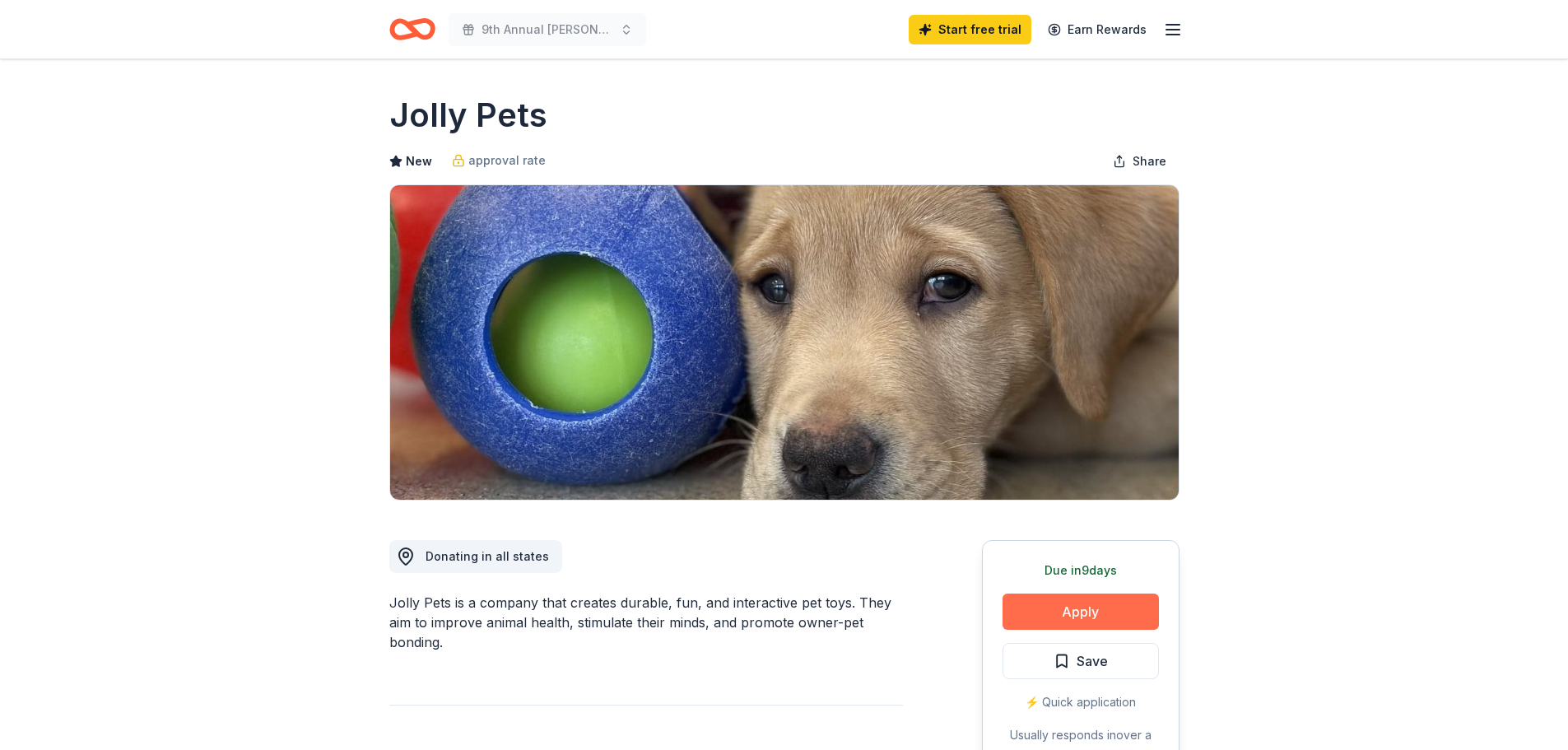
click at [1099, 608] on button "Apply" at bounding box center [1080, 612] width 156 height 37
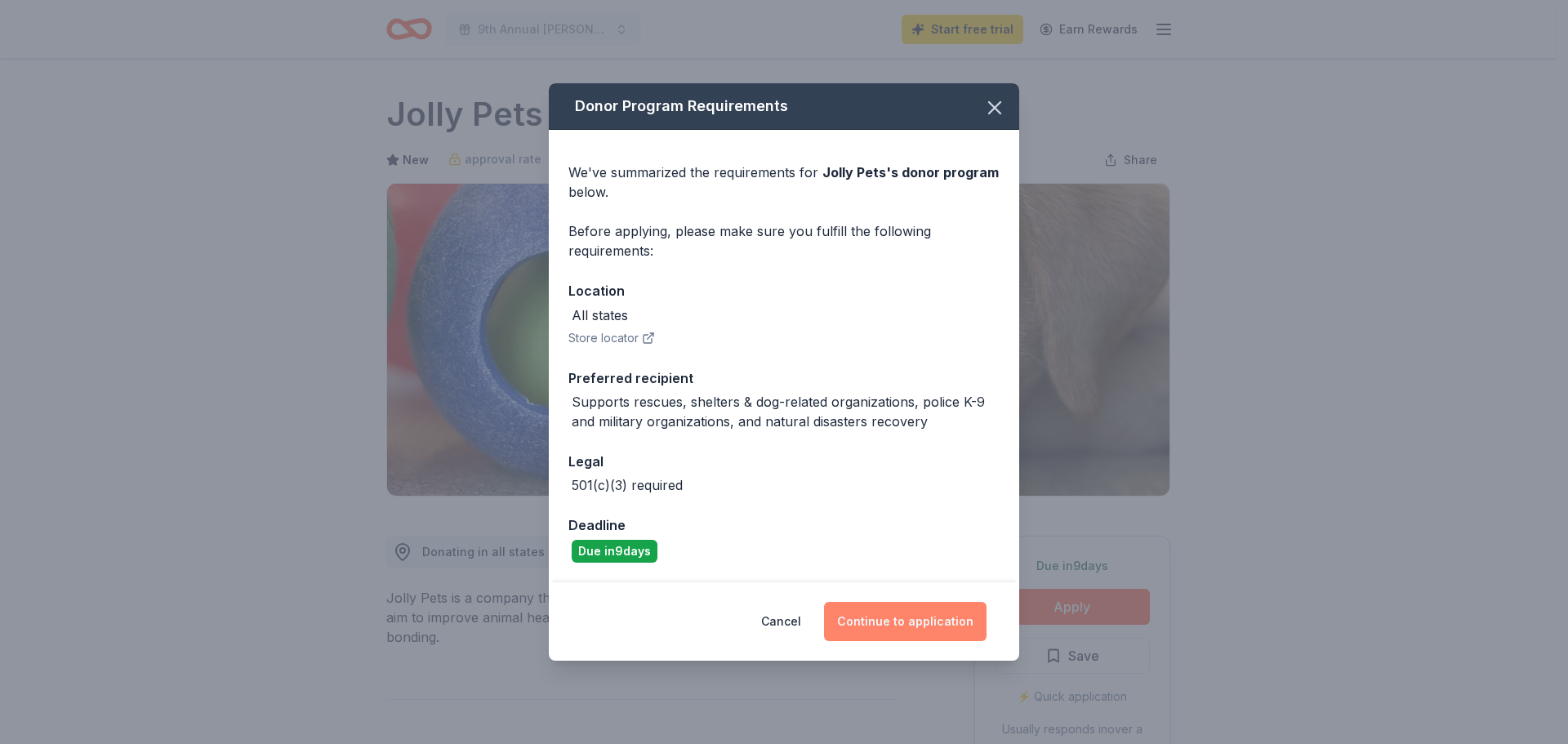
click at [903, 624] on button "Continue to application" at bounding box center [905, 621] width 163 height 39
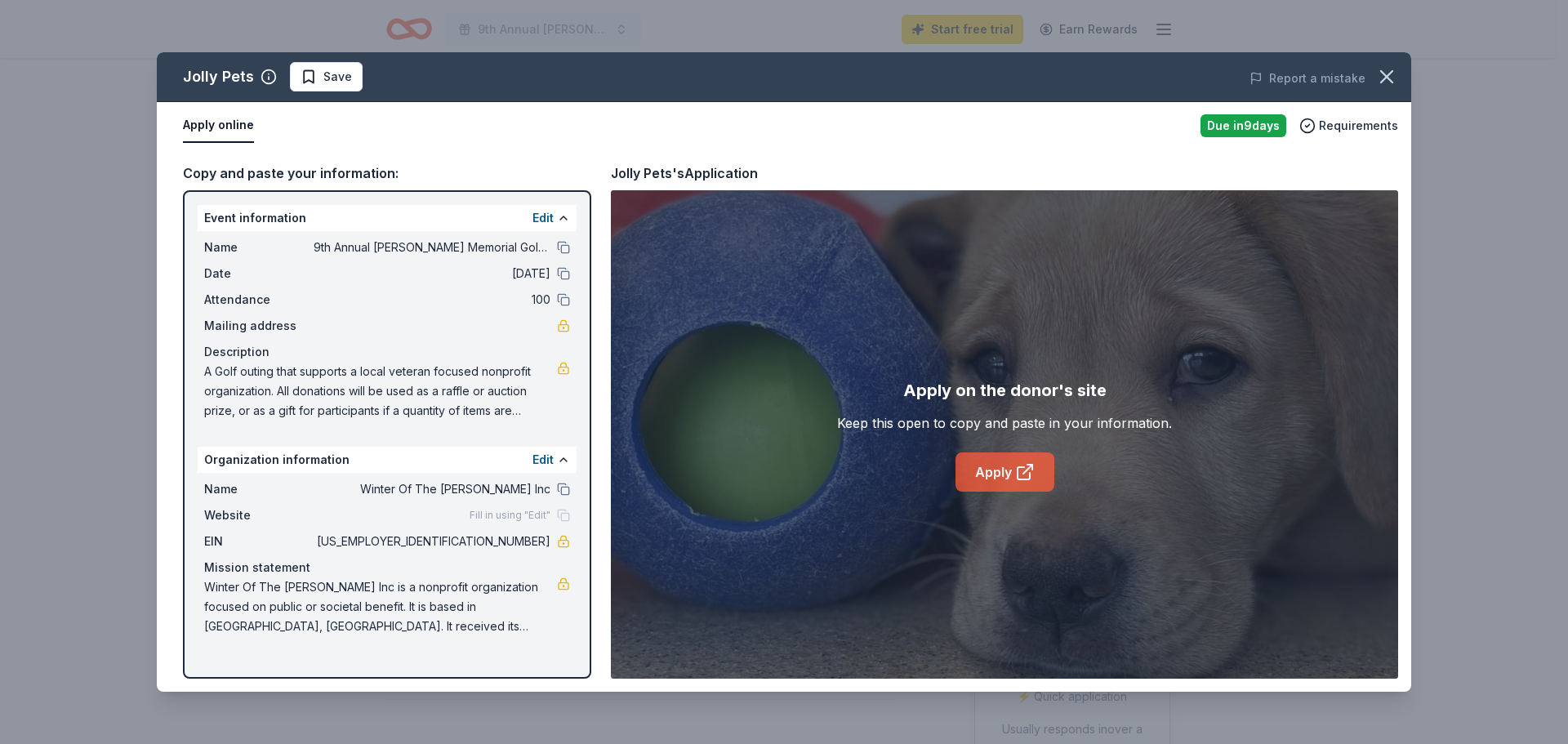
click at [1012, 473] on link "Apply" at bounding box center [1005, 472] width 99 height 39
